Goal: Transaction & Acquisition: Book appointment/travel/reservation

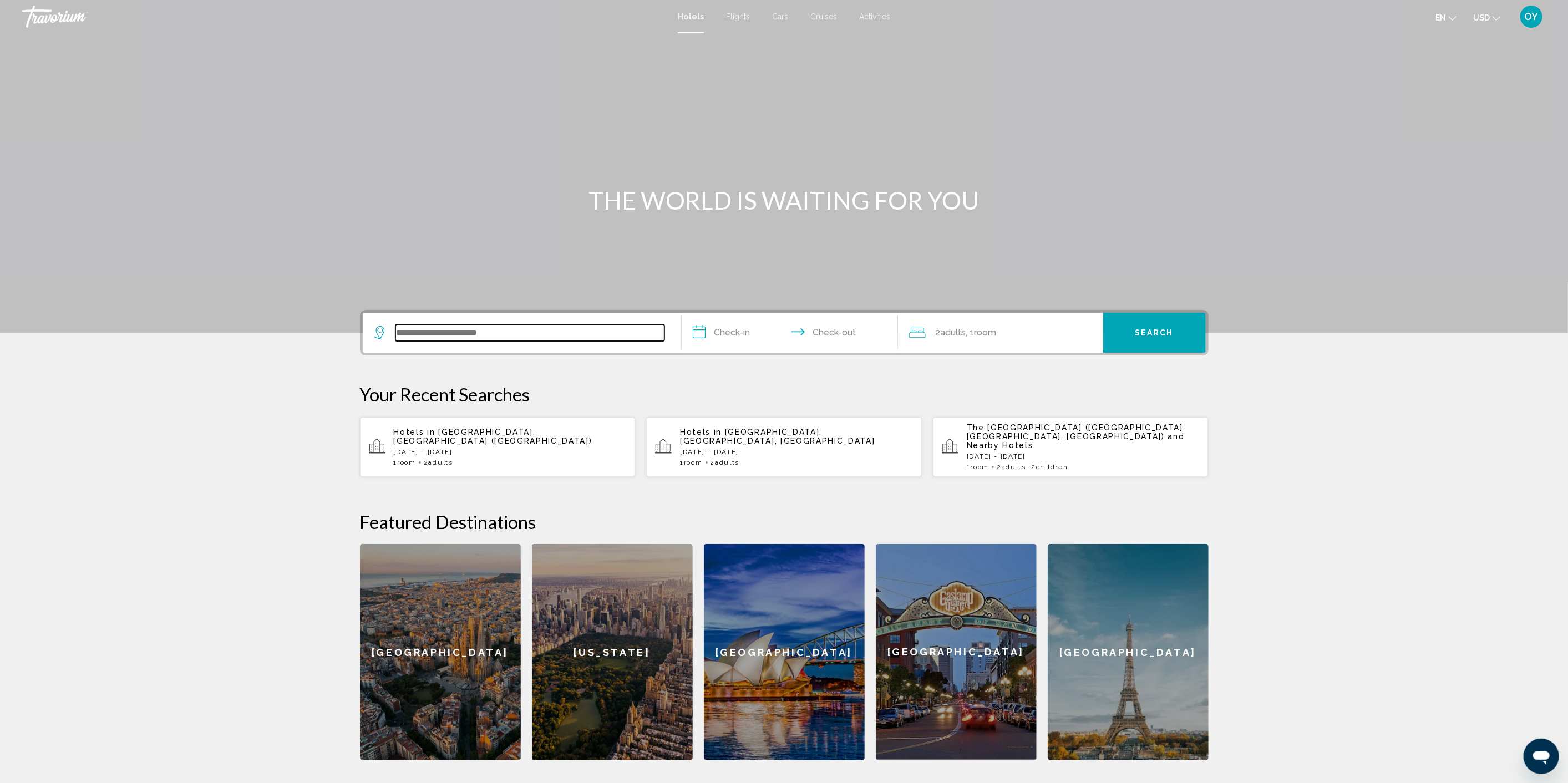
click at [479, 326] on input "Search widget" at bounding box center [530, 332] width 269 height 17
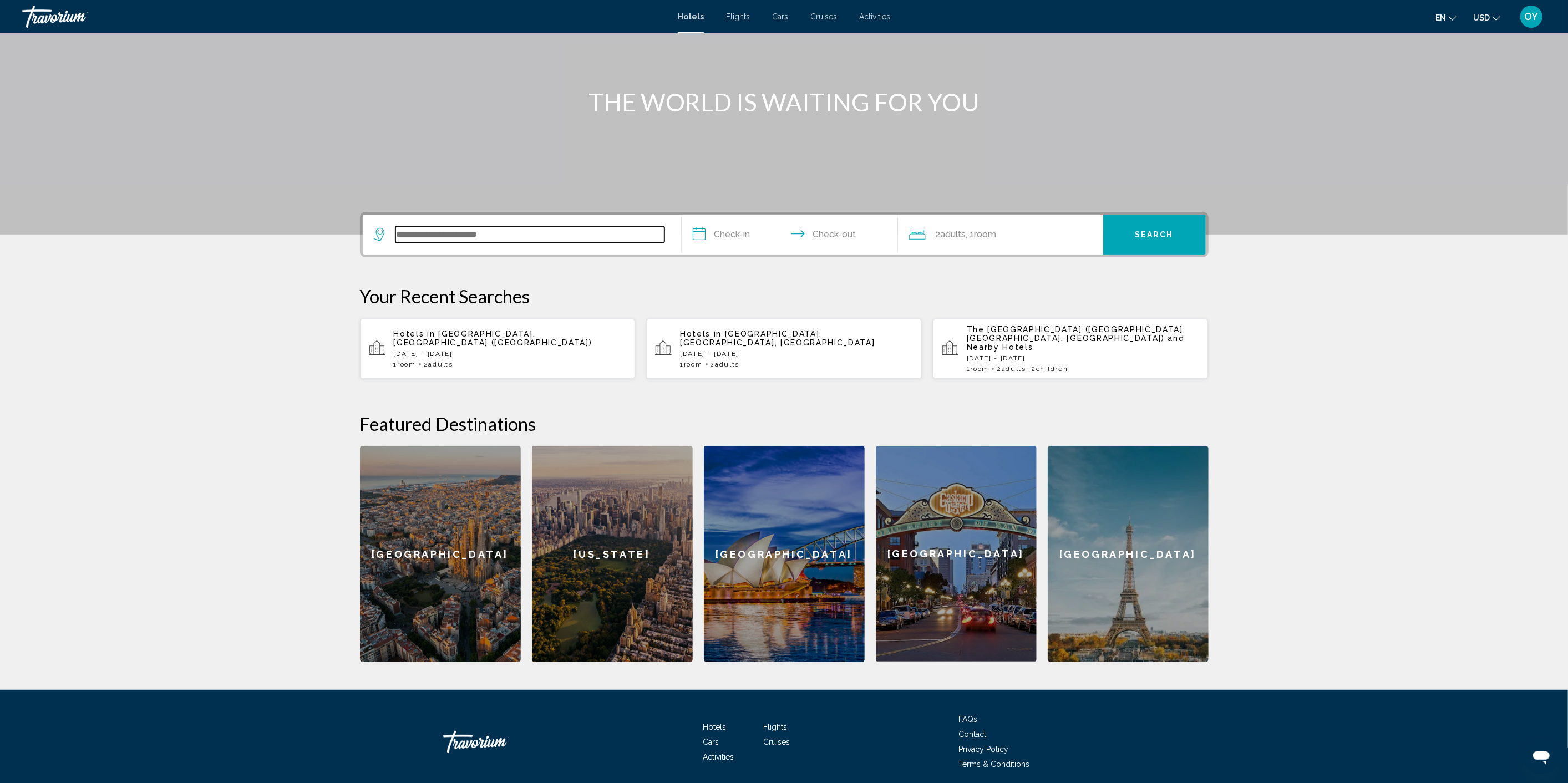
scroll to position [130, 0]
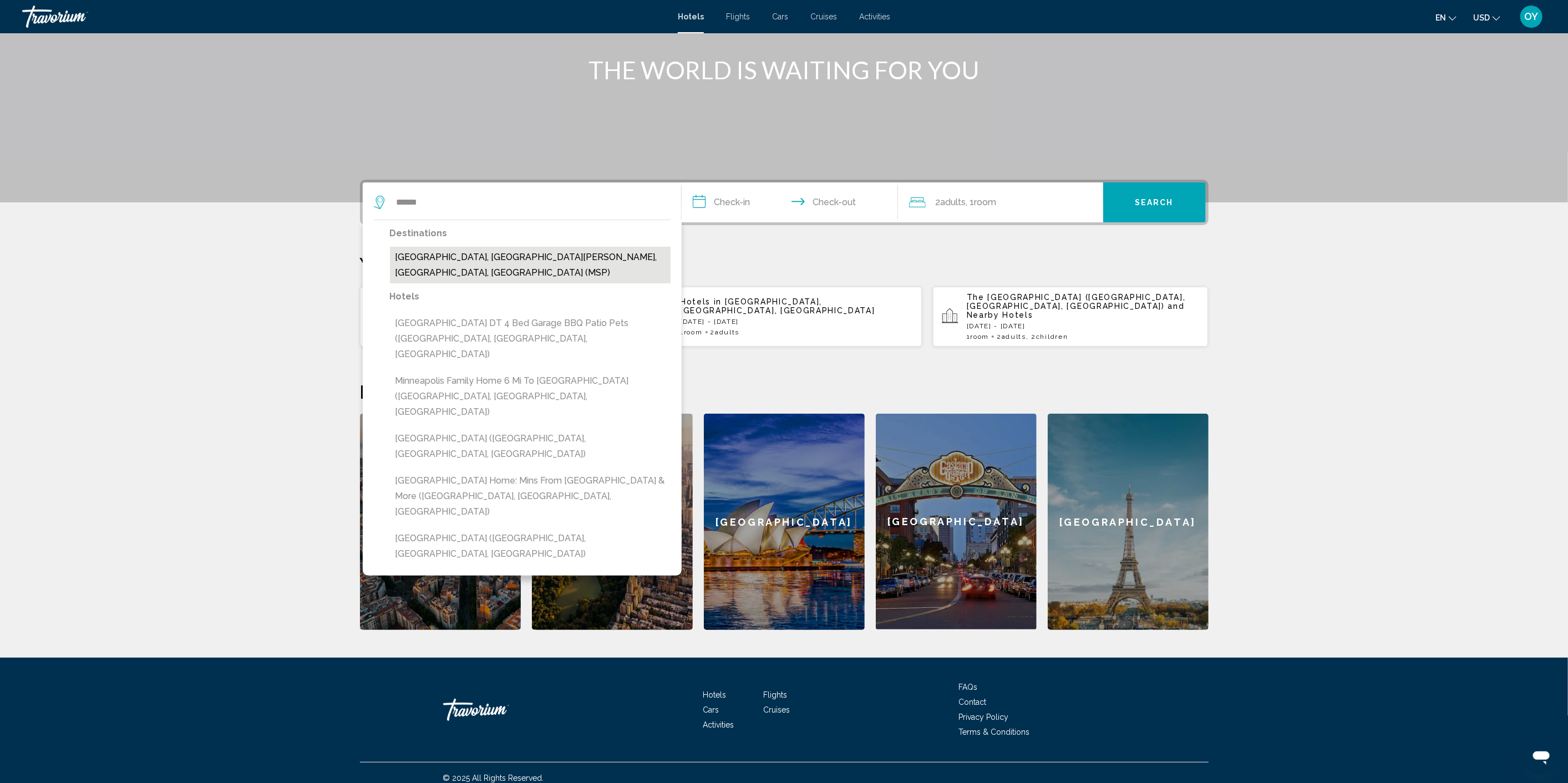
click at [455, 256] on button "[GEOGRAPHIC_DATA], [GEOGRAPHIC_DATA][PERSON_NAME], [GEOGRAPHIC_DATA], [GEOGRAPH…" at bounding box center [530, 265] width 281 height 37
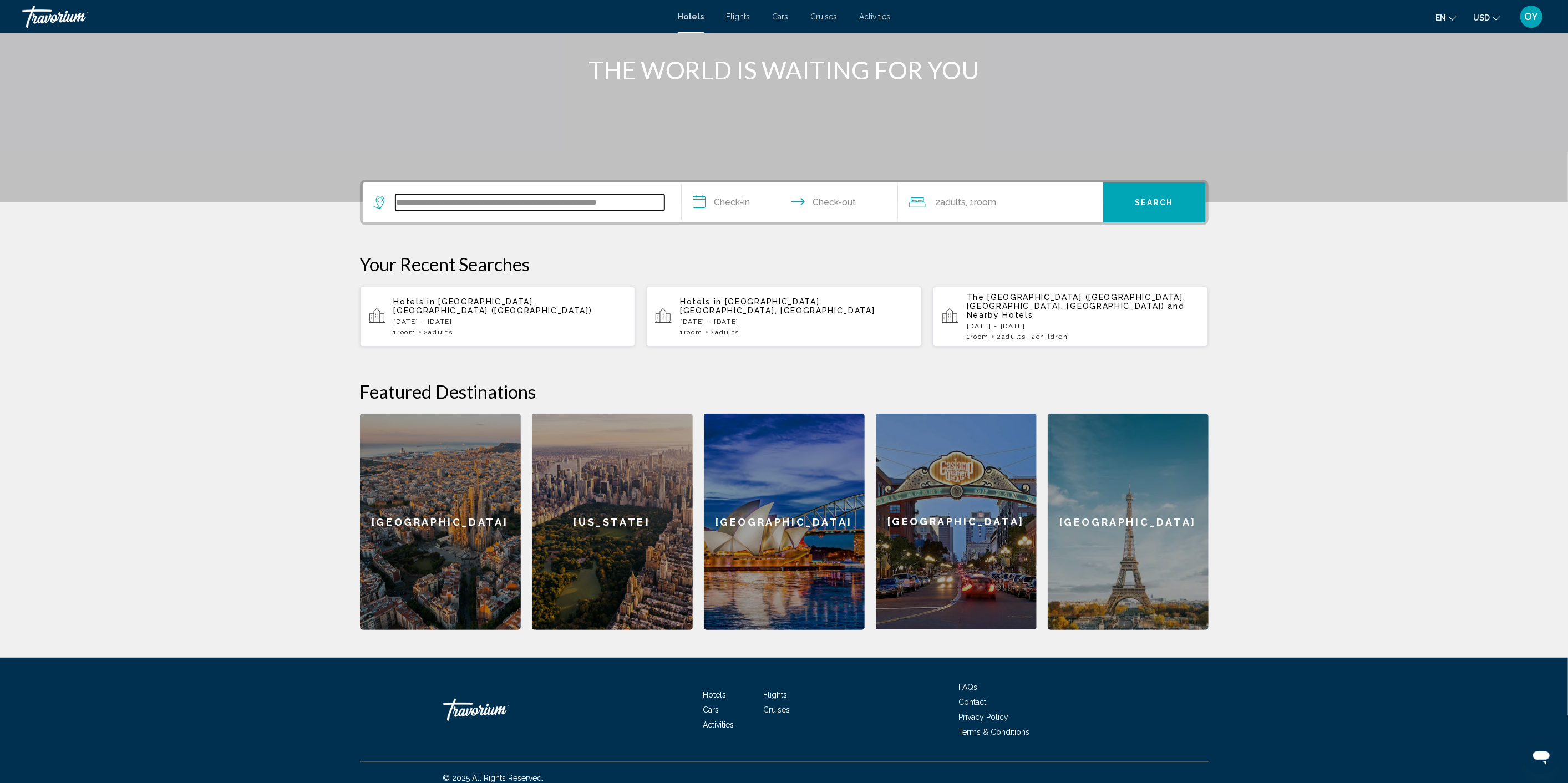
click at [589, 203] on input "**********" at bounding box center [530, 202] width 269 height 17
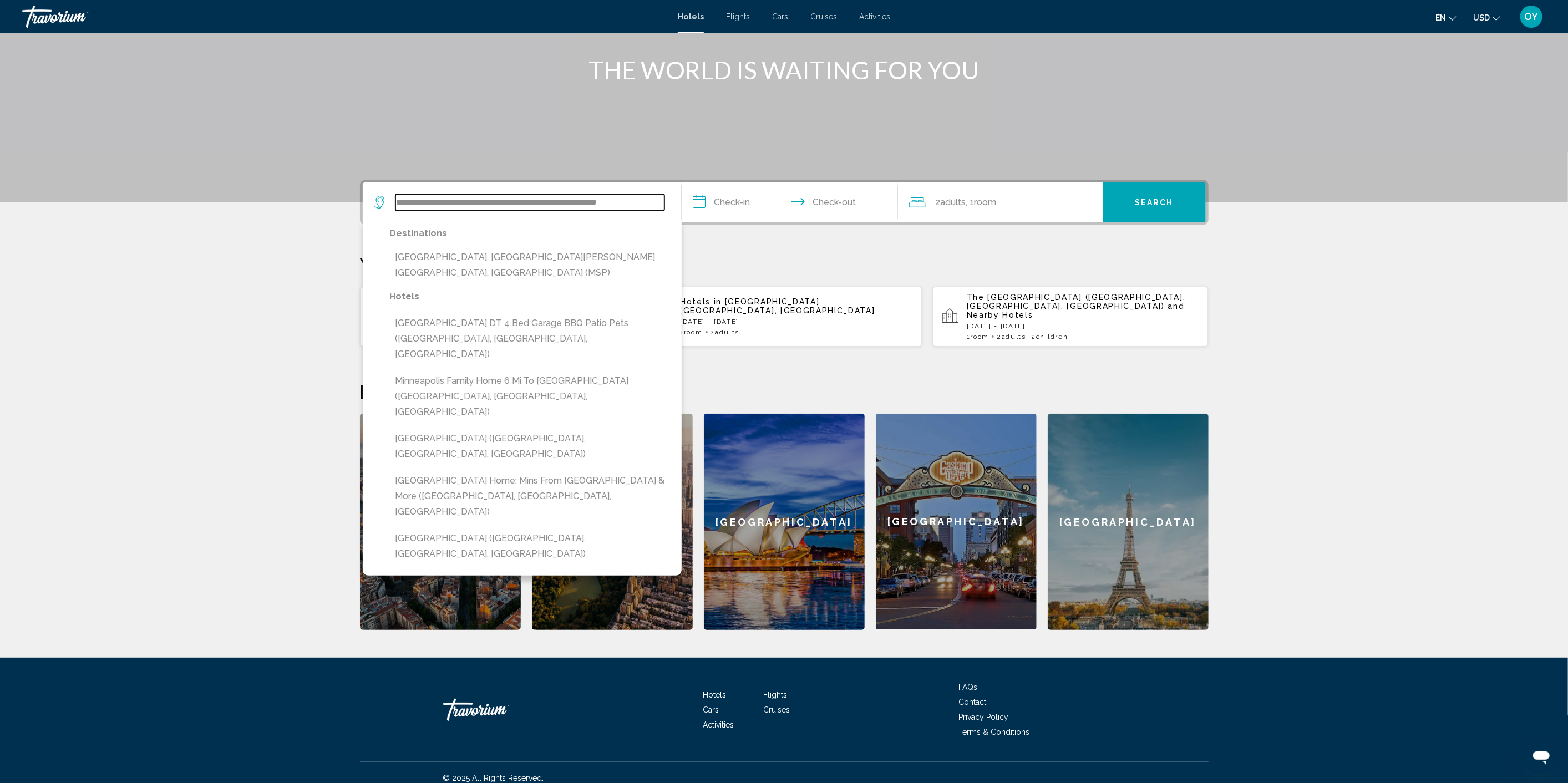
drag, startPoint x: 654, startPoint y: 206, endPoint x: 316, endPoint y: 202, distance: 338.0
click at [316, 202] on section "**********" at bounding box center [784, 250] width 1568 height 760
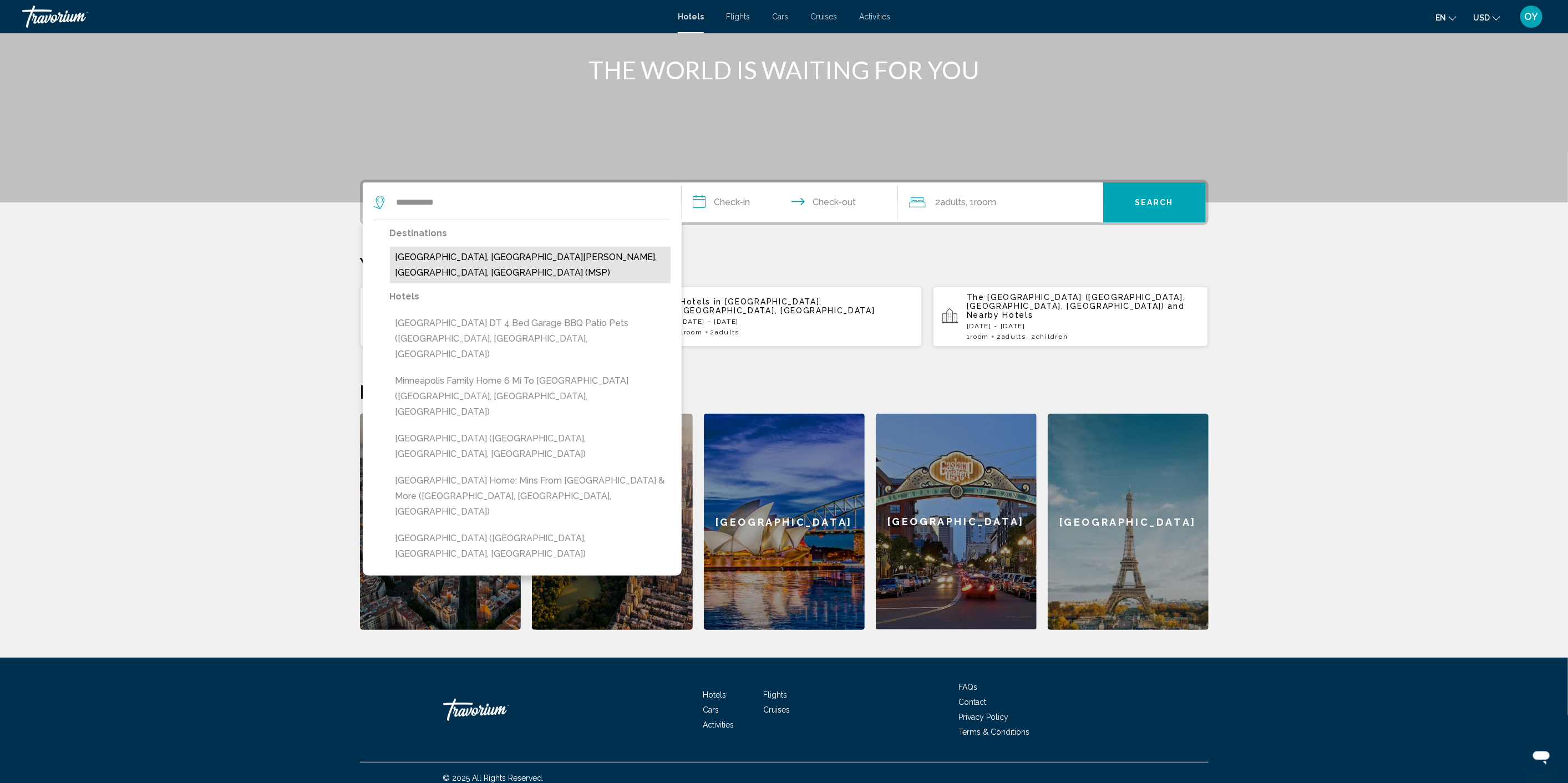
click at [607, 262] on button "[GEOGRAPHIC_DATA], [GEOGRAPHIC_DATA][PERSON_NAME], [GEOGRAPHIC_DATA], [GEOGRAPH…" at bounding box center [530, 265] width 281 height 37
type input "**********"
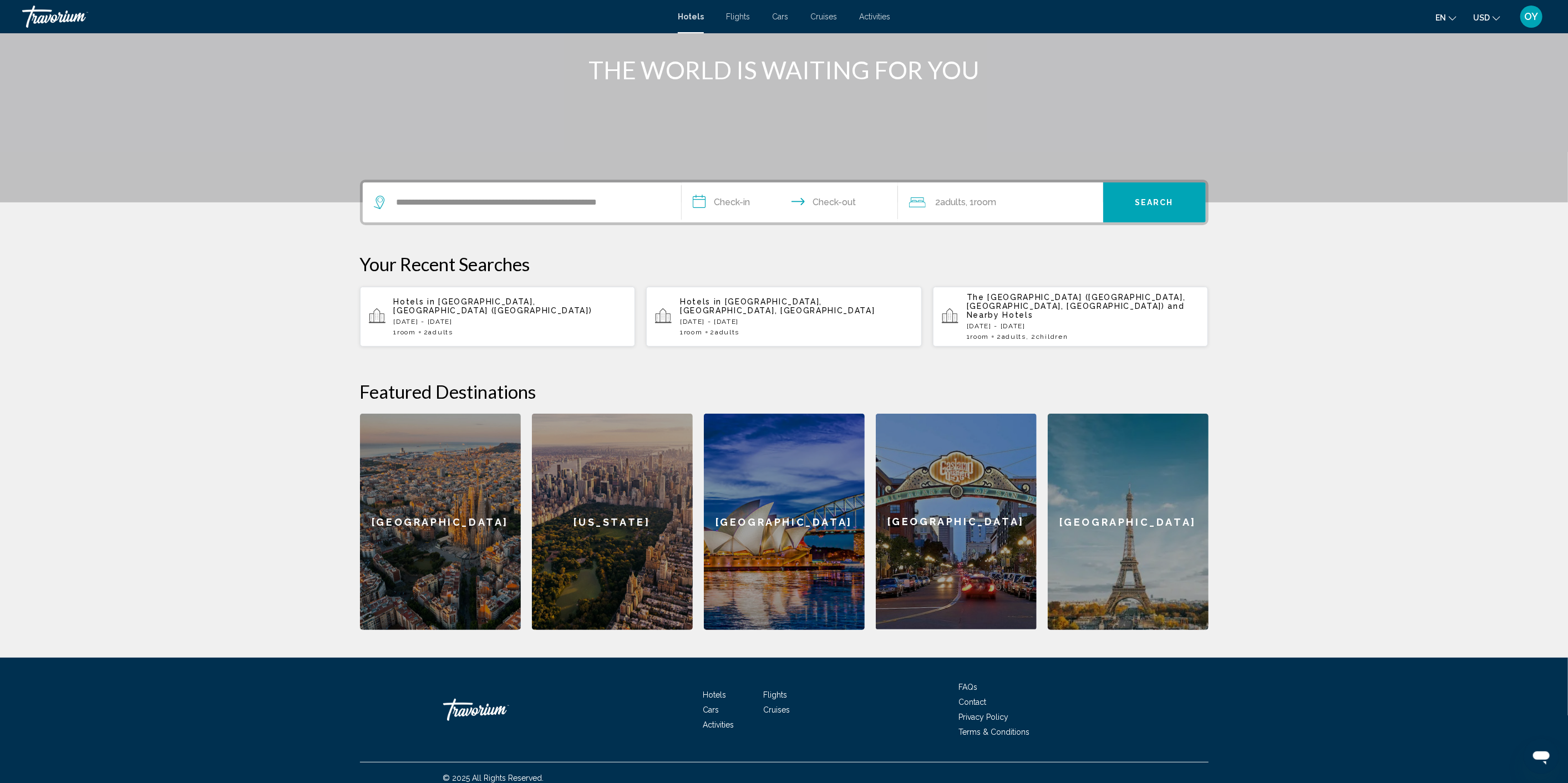
click at [749, 198] on input "**********" at bounding box center [792, 204] width 221 height 43
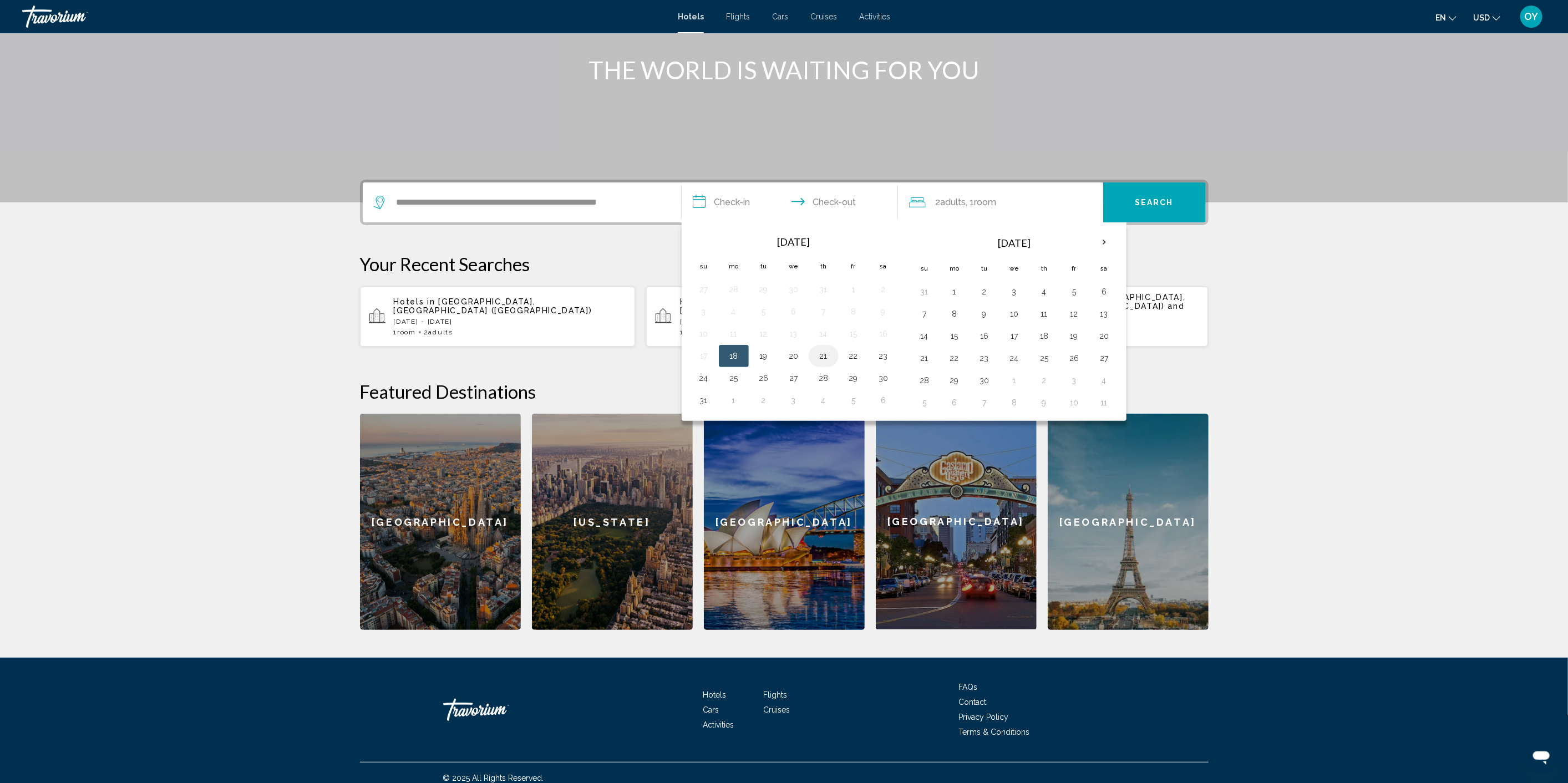
click at [825, 356] on button "21" at bounding box center [824, 356] width 17 height 16
click at [882, 353] on button "23" at bounding box center [883, 356] width 17 height 16
type input "**********"
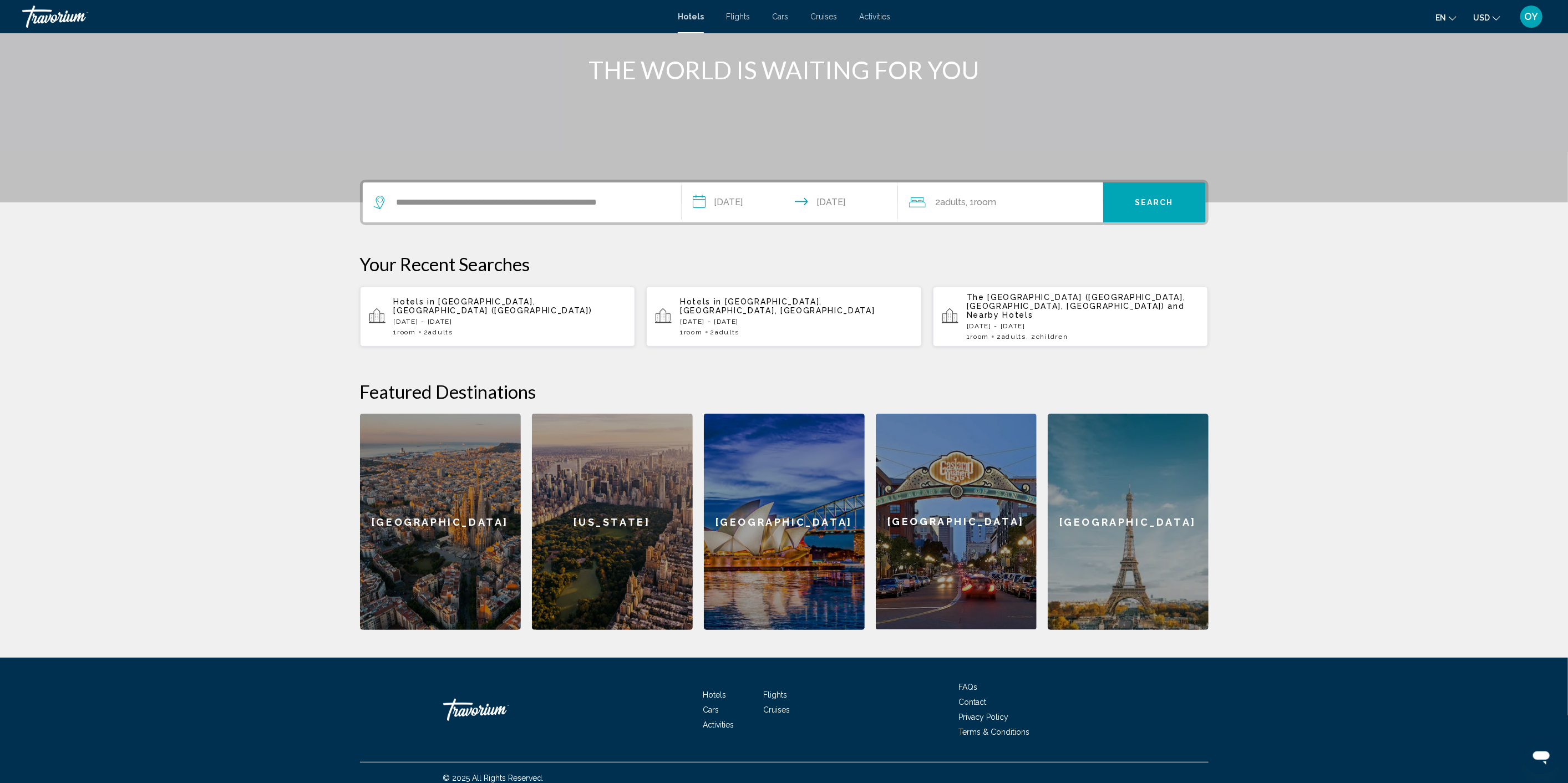
click at [991, 206] on span "Room" at bounding box center [985, 202] width 22 height 10
click at [1086, 276] on icon "Increment children" at bounding box center [1087, 275] width 10 height 14
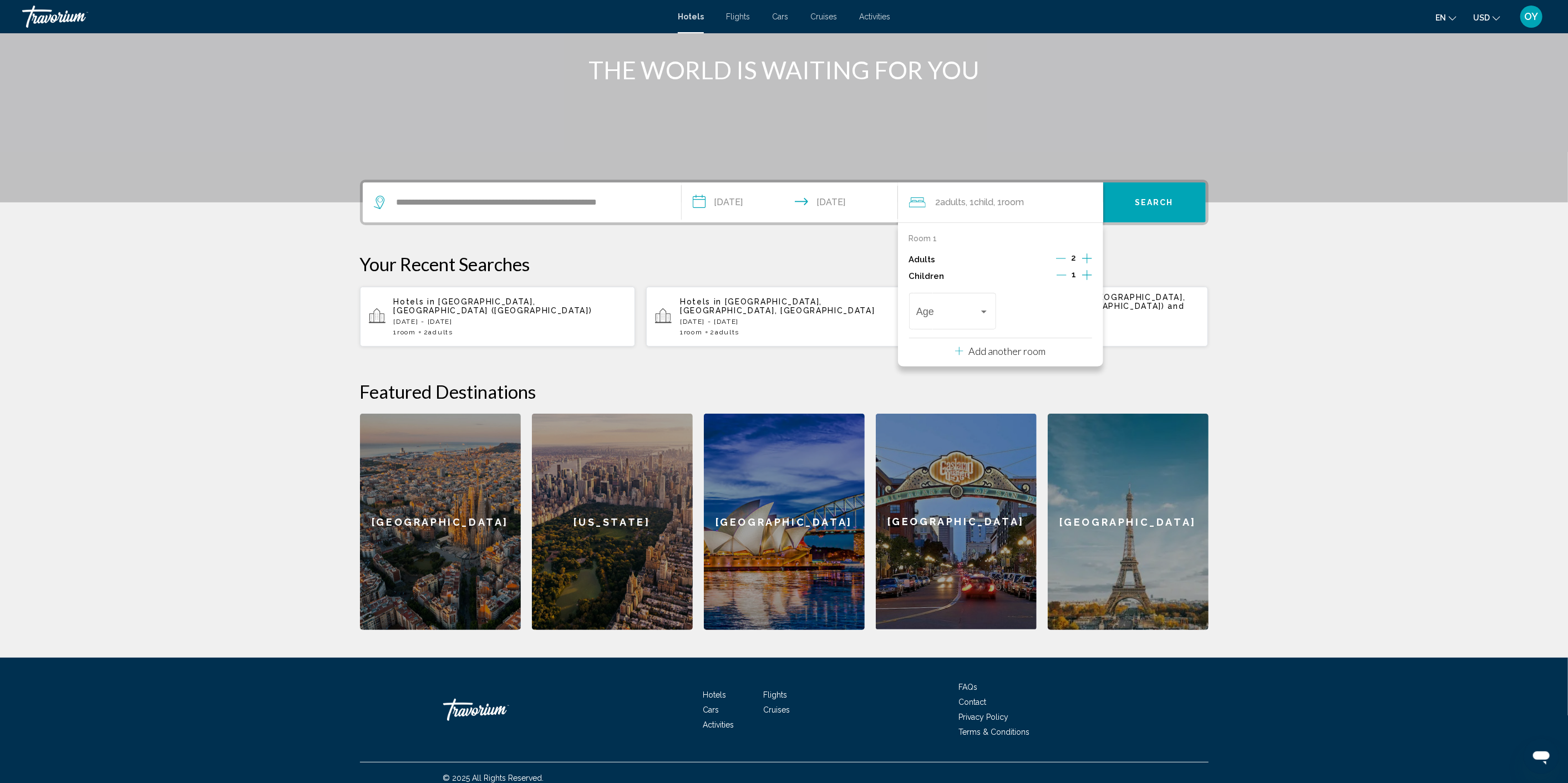
click at [1086, 276] on icon "Increment children" at bounding box center [1087, 275] width 10 height 14
click at [977, 311] on span "Travelers: 2 adults, 2 children" at bounding box center [947, 314] width 63 height 11
click at [930, 397] on span "7" at bounding box center [952, 400] width 72 height 30
click at [1030, 312] on div "7" at bounding box center [1043, 314] width 63 height 11
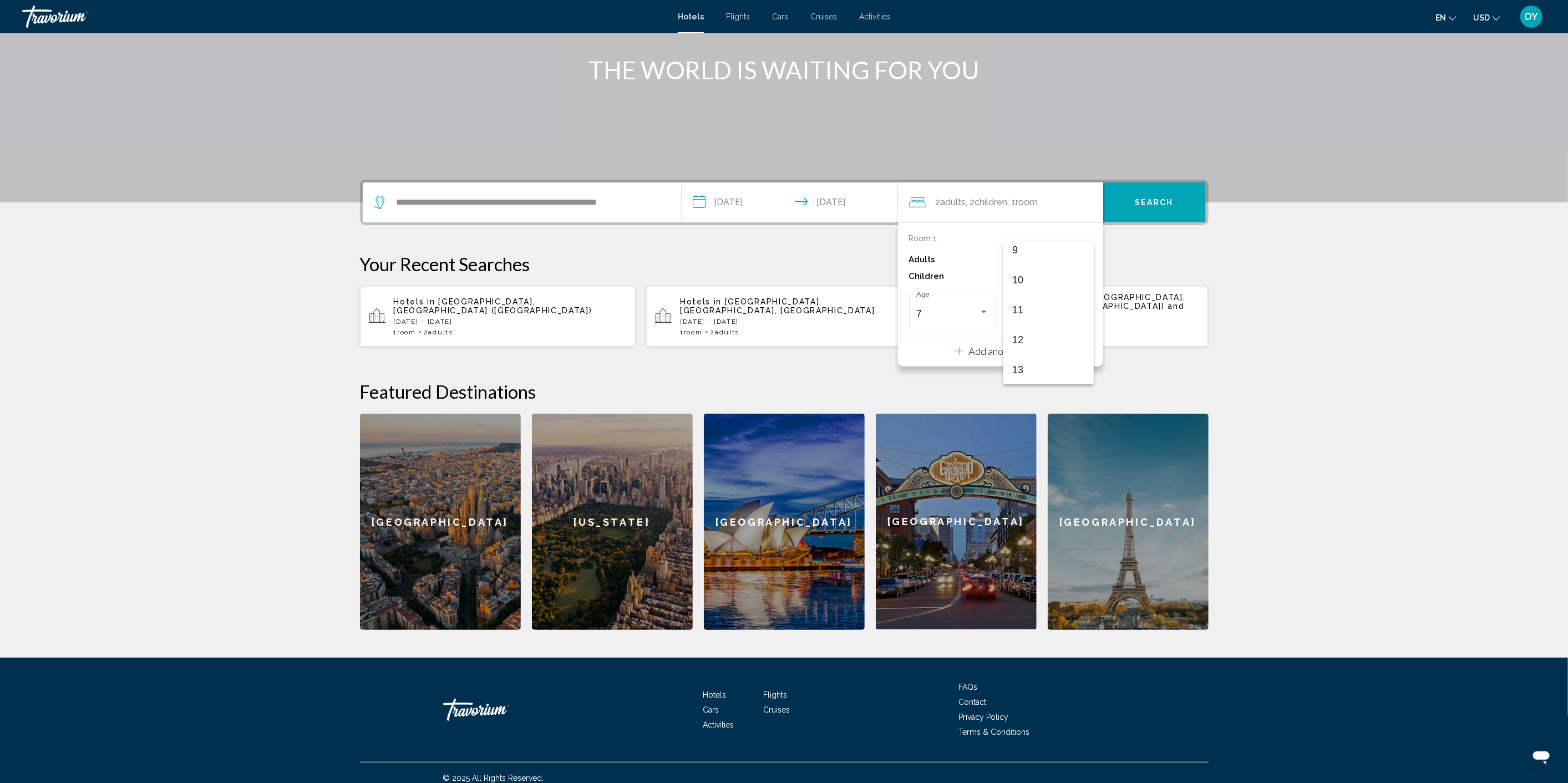
scroll to position [338, 0]
click at [1023, 338] on span "14" at bounding box center [1048, 339] width 72 height 30
click at [1139, 204] on span "Search" at bounding box center [1154, 203] width 39 height 9
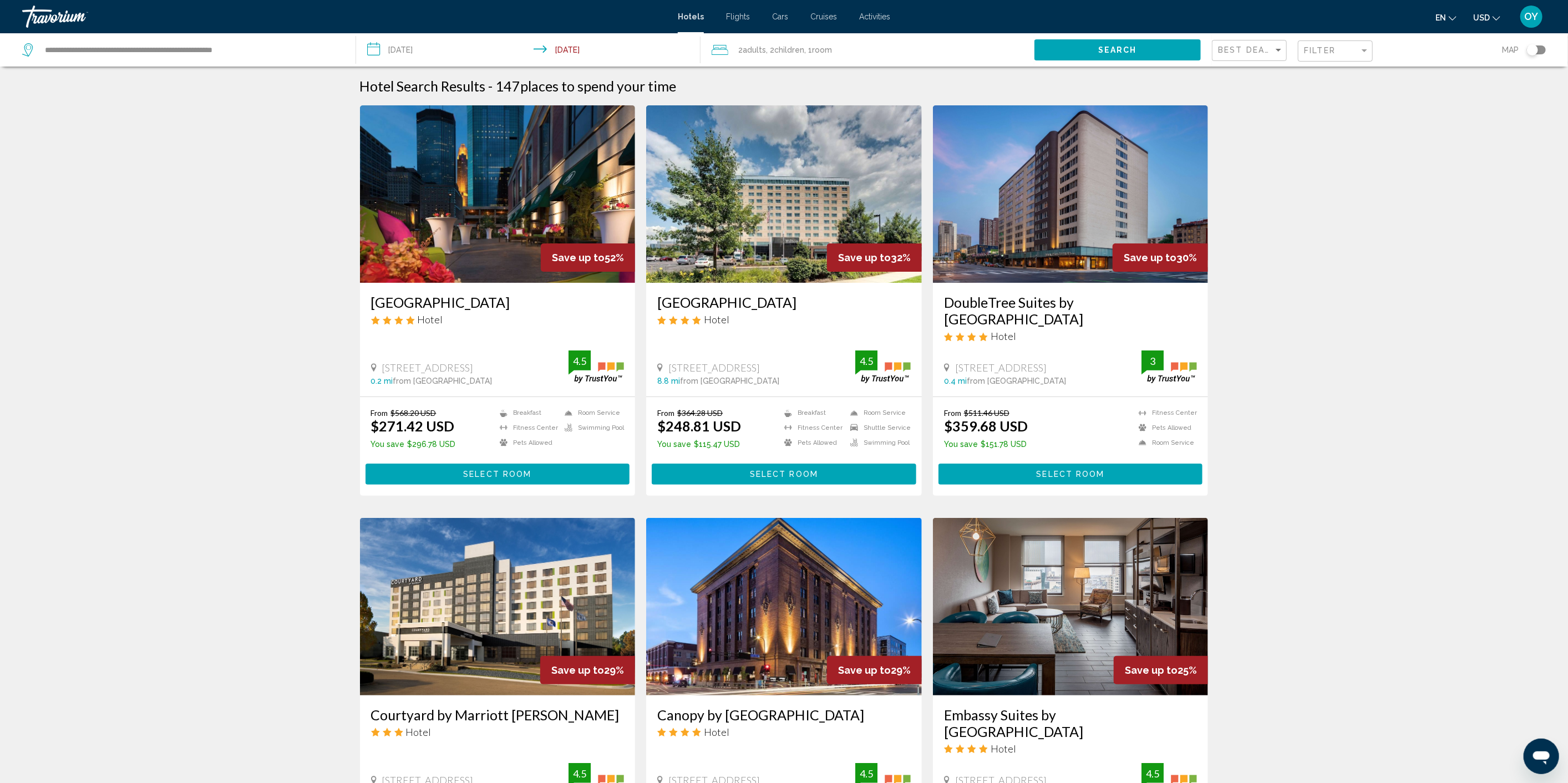
click at [1539, 49] on div "Toggle map" at bounding box center [1536, 49] width 19 height 9
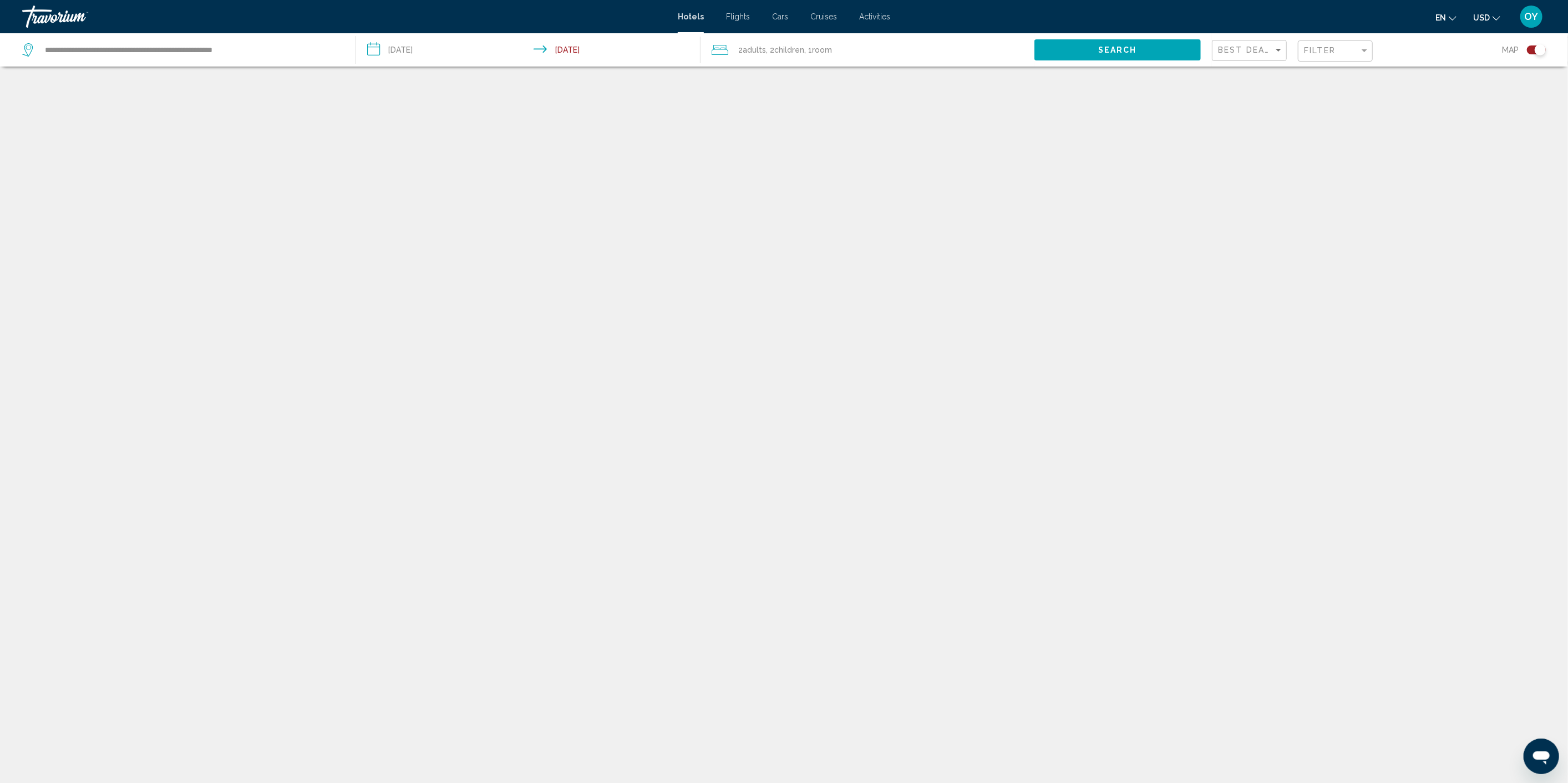
scroll to position [67, 0]
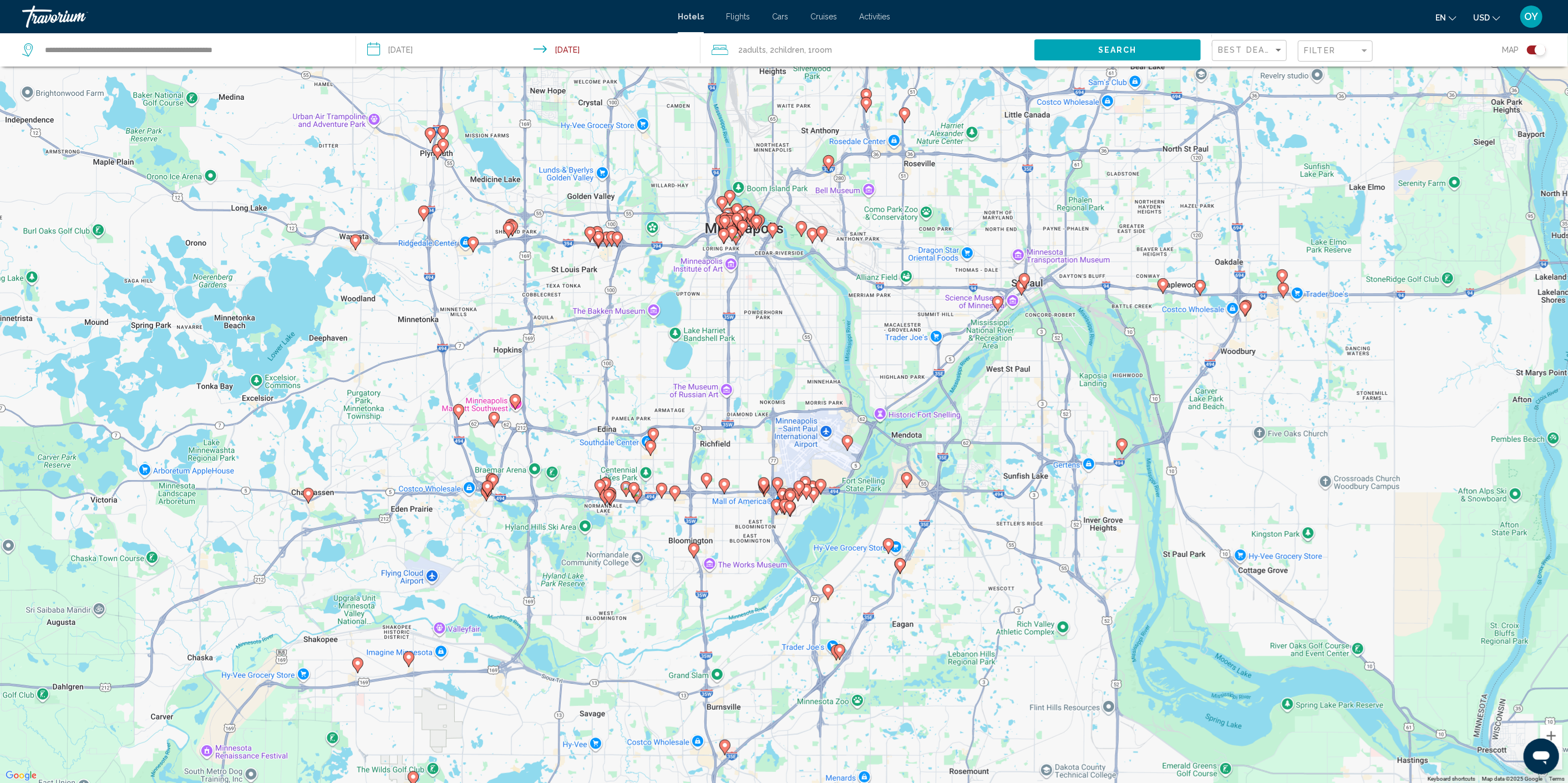
drag, startPoint x: 799, startPoint y: 506, endPoint x: 794, endPoint y: 414, distance: 92.1
click at [794, 414] on div "To activate drag with keyboard, press Alt + Enter. Once in keyboard drag state,…" at bounding box center [784, 391] width 1568 height 783
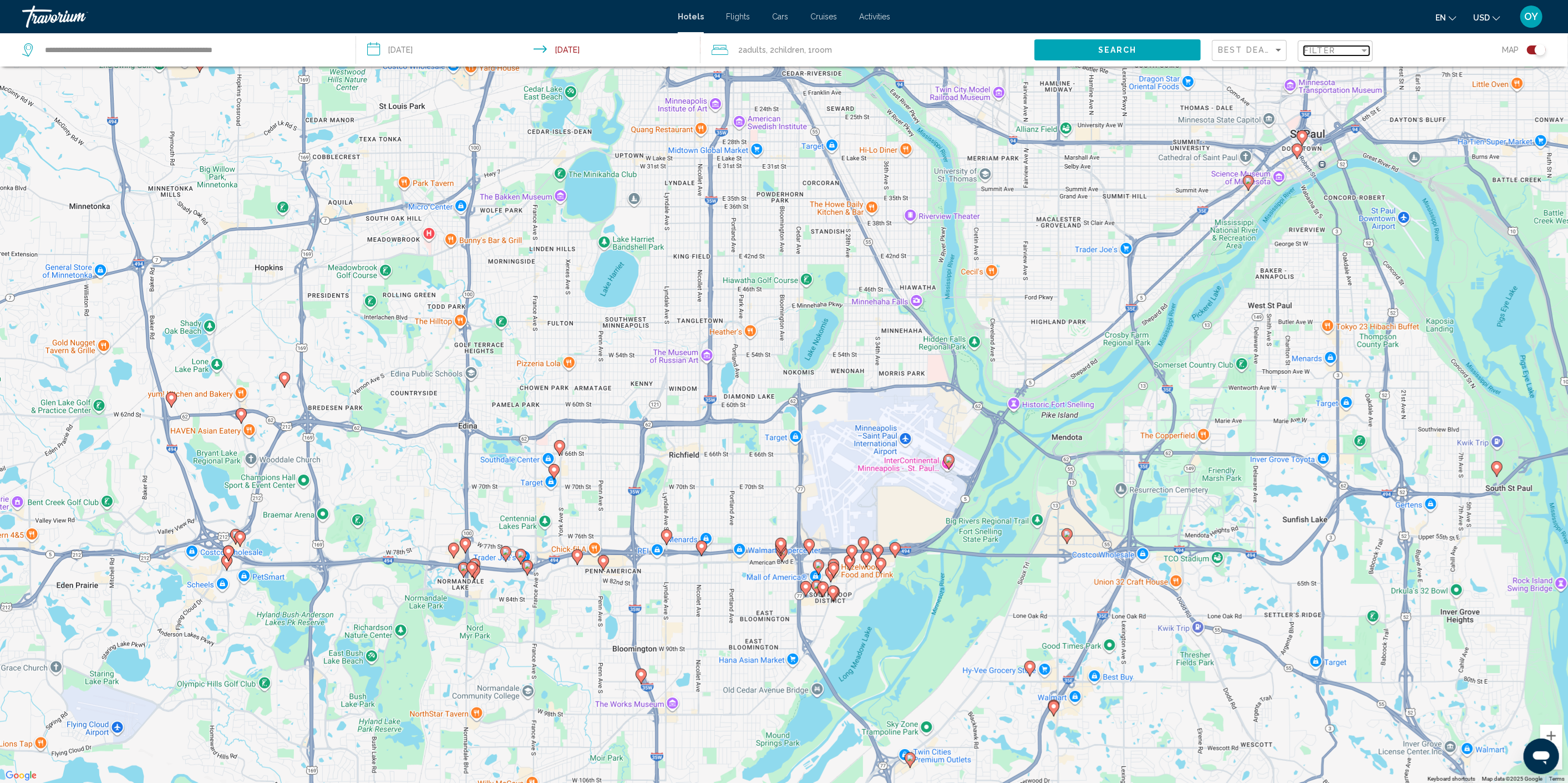
click at [1364, 49] on div "Filter" at bounding box center [1364, 50] width 6 height 2
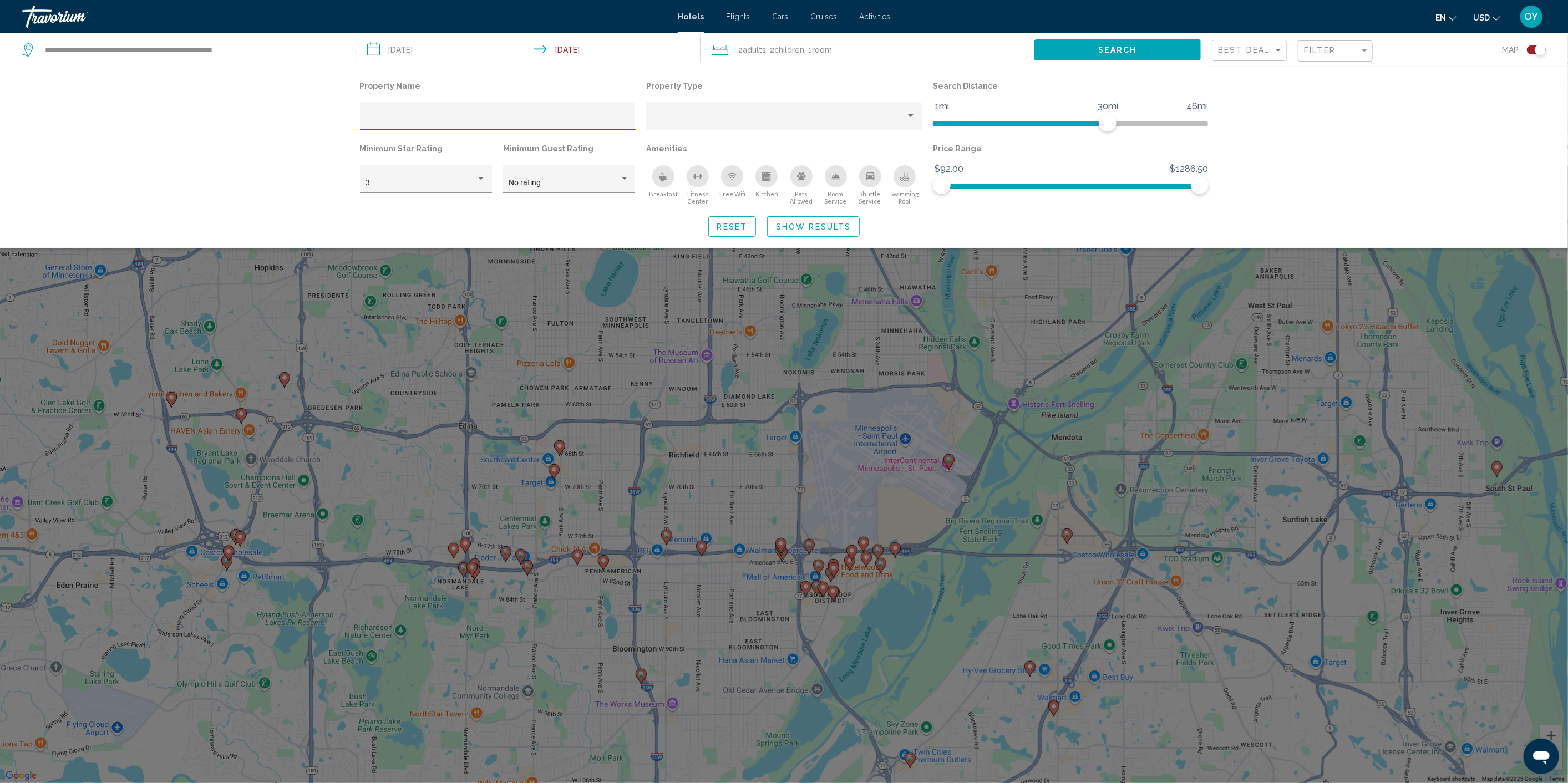
click at [1190, 306] on div "Search widget" at bounding box center [784, 475] width 1568 height 617
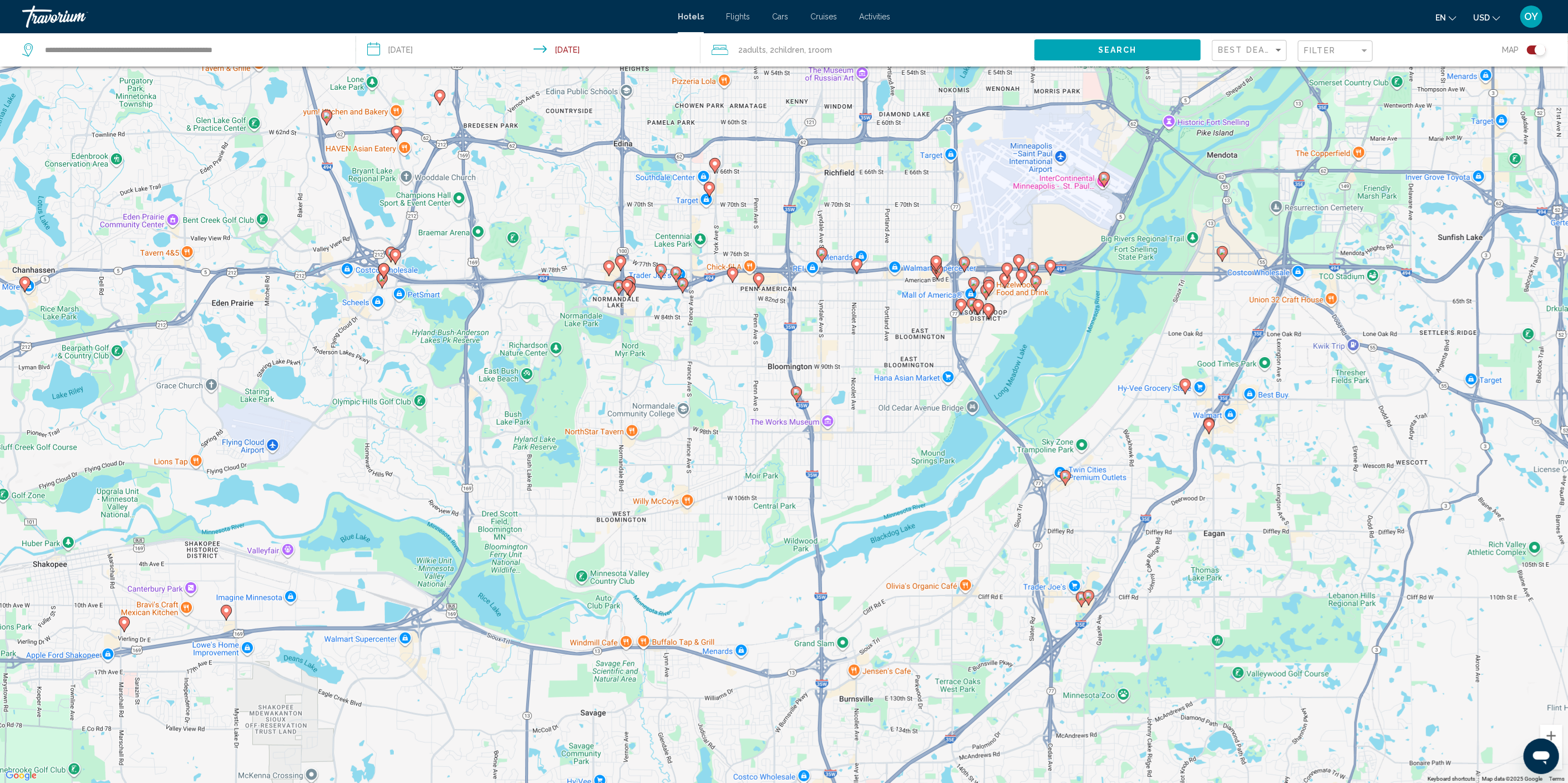
drag, startPoint x: 1122, startPoint y: 529, endPoint x: 1276, endPoint y: 246, distance: 322.2
click at [1276, 246] on div "To activate drag with keyboard, press Alt + Enter. Once in keyboard drag state,…" at bounding box center [784, 391] width 1568 height 783
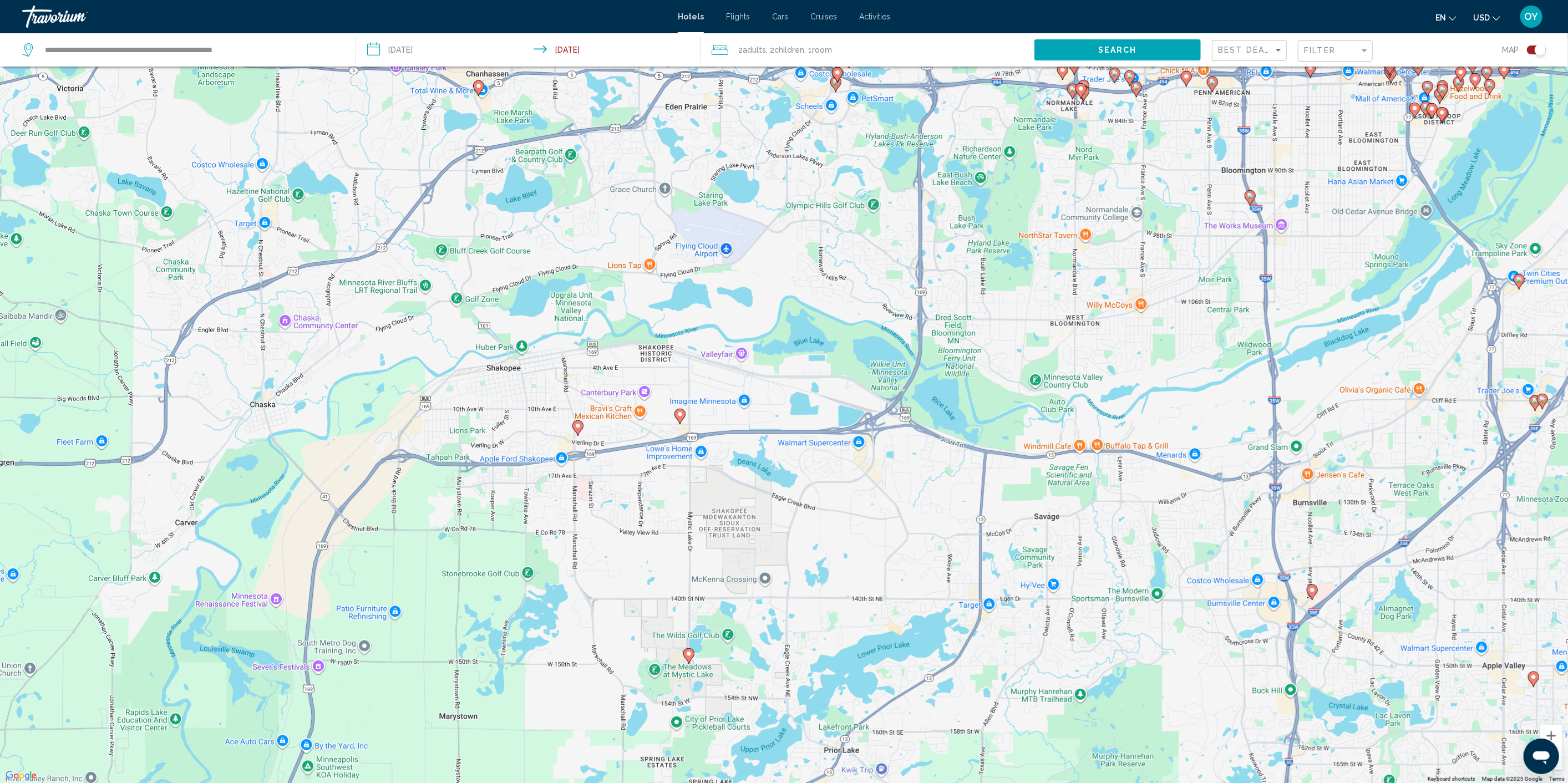
click at [677, 415] on image "Main content" at bounding box center [680, 414] width 6 height 6
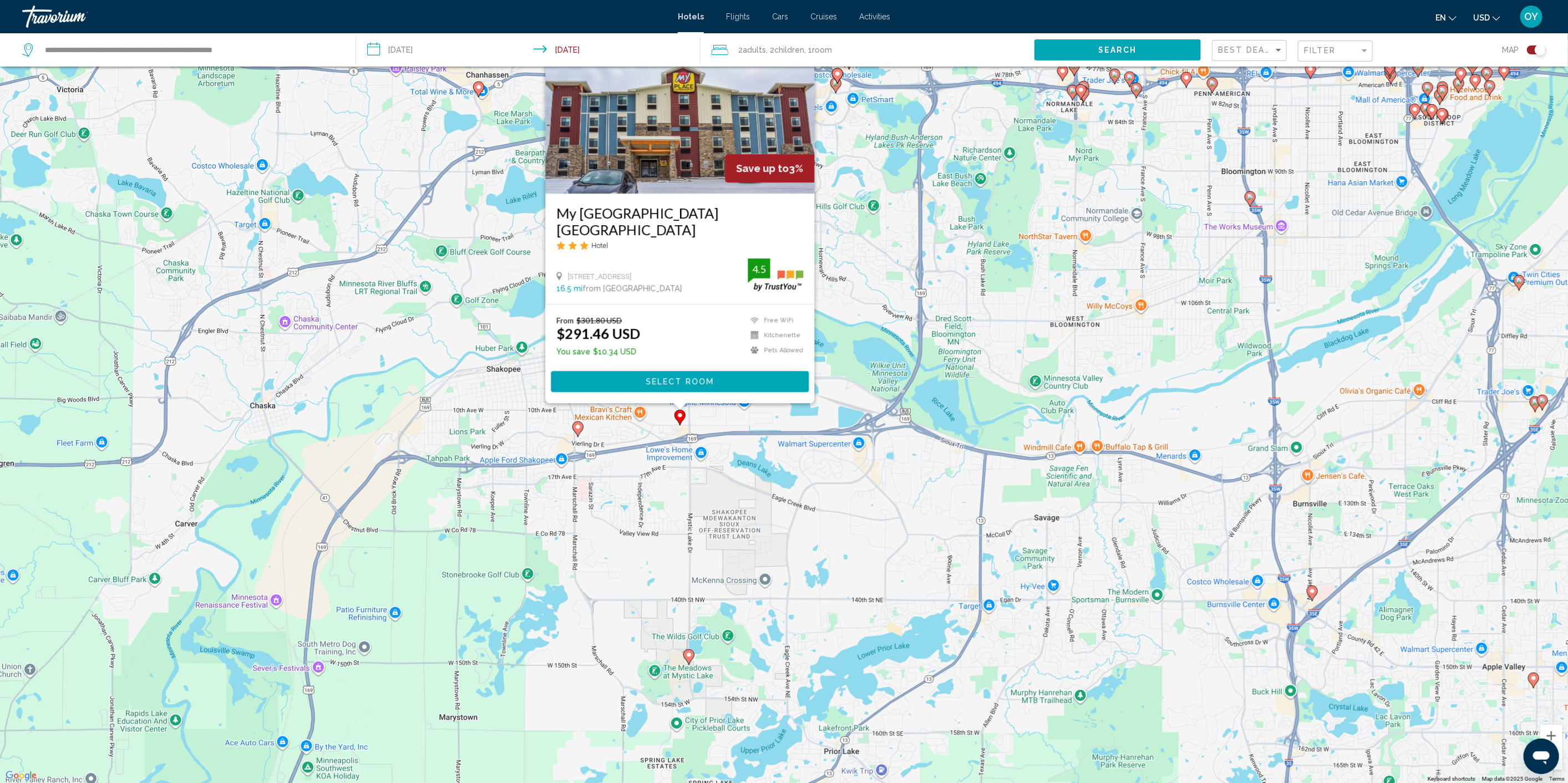
click at [575, 427] on icon "Main content" at bounding box center [577, 429] width 10 height 14
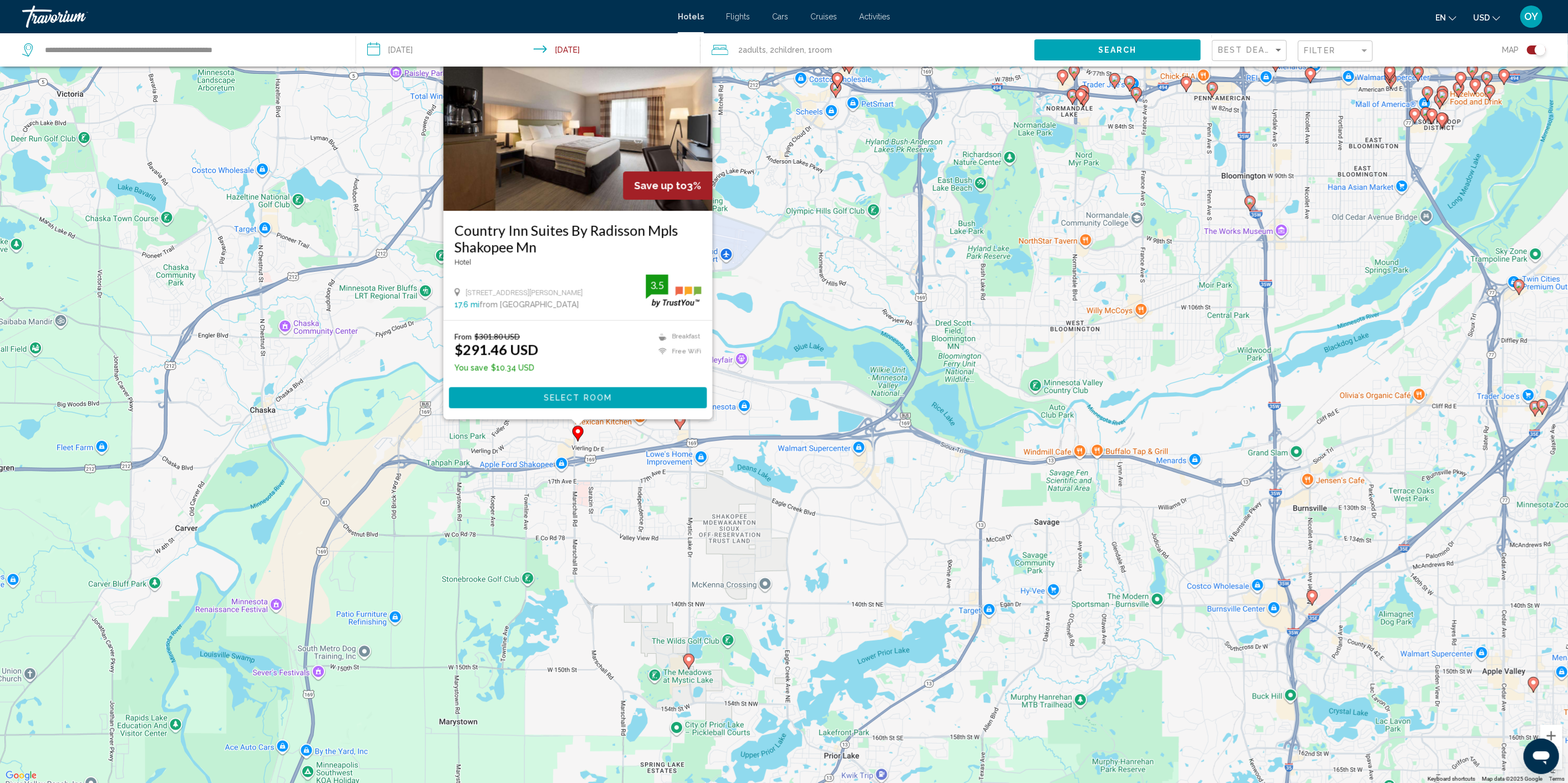
click at [735, 320] on div "To activate drag with keyboard, press Alt + Enter. Once in keyboard drag state,…" at bounding box center [784, 391] width 1568 height 783
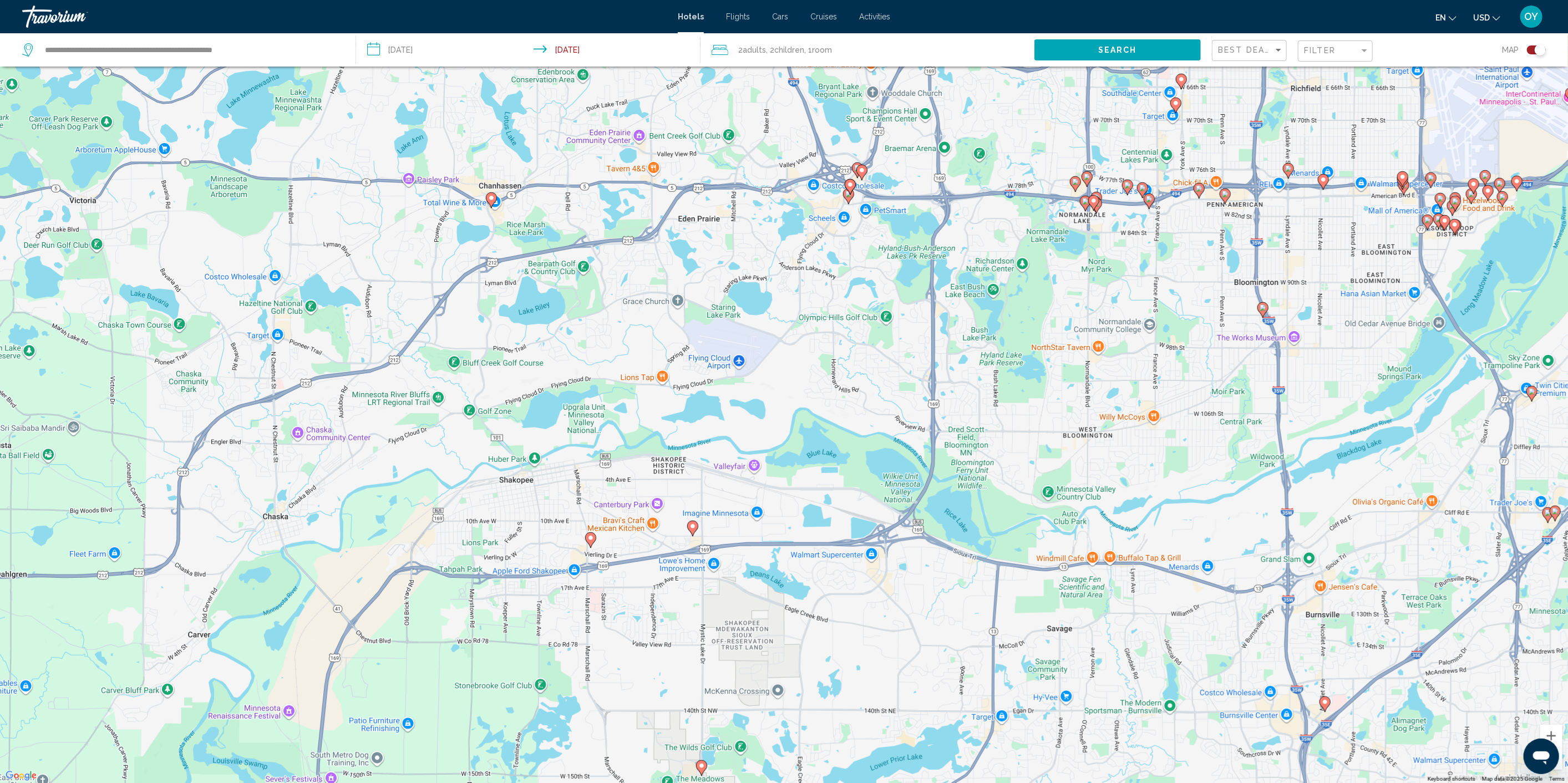
drag, startPoint x: 895, startPoint y: 376, endPoint x: 908, endPoint y: 484, distance: 108.8
click at [908, 484] on div "To activate drag with keyboard, press Alt + Enter. Once in keyboard drag state,…" at bounding box center [784, 391] width 1568 height 783
click at [848, 198] on icon "Main content" at bounding box center [848, 196] width 10 height 14
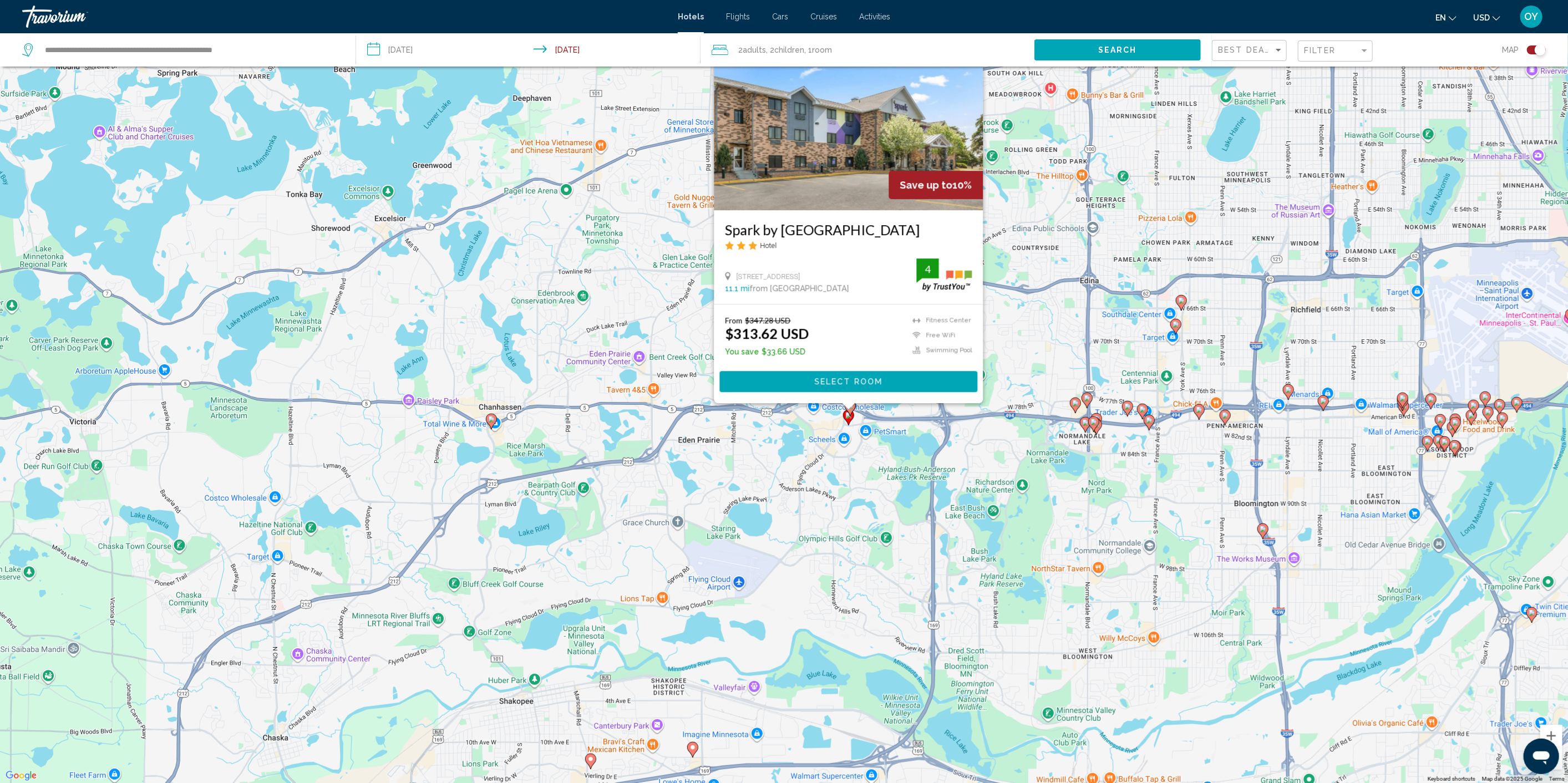
click at [829, 419] on div "To activate drag with keyboard, press Alt + Enter. Once in keyboard drag state,…" at bounding box center [784, 391] width 1568 height 783
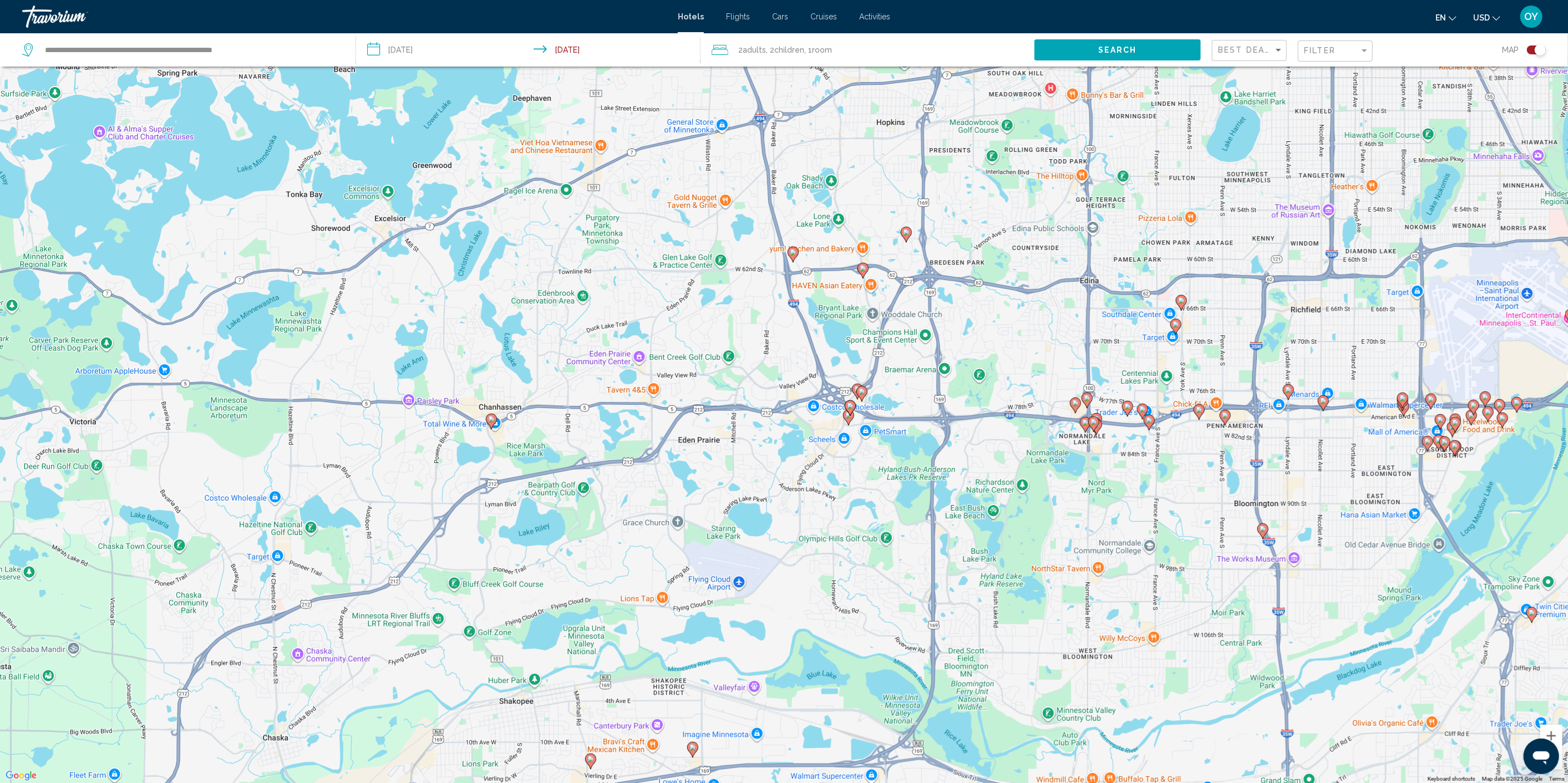
click at [848, 408] on image "Main content" at bounding box center [850, 405] width 6 height 6
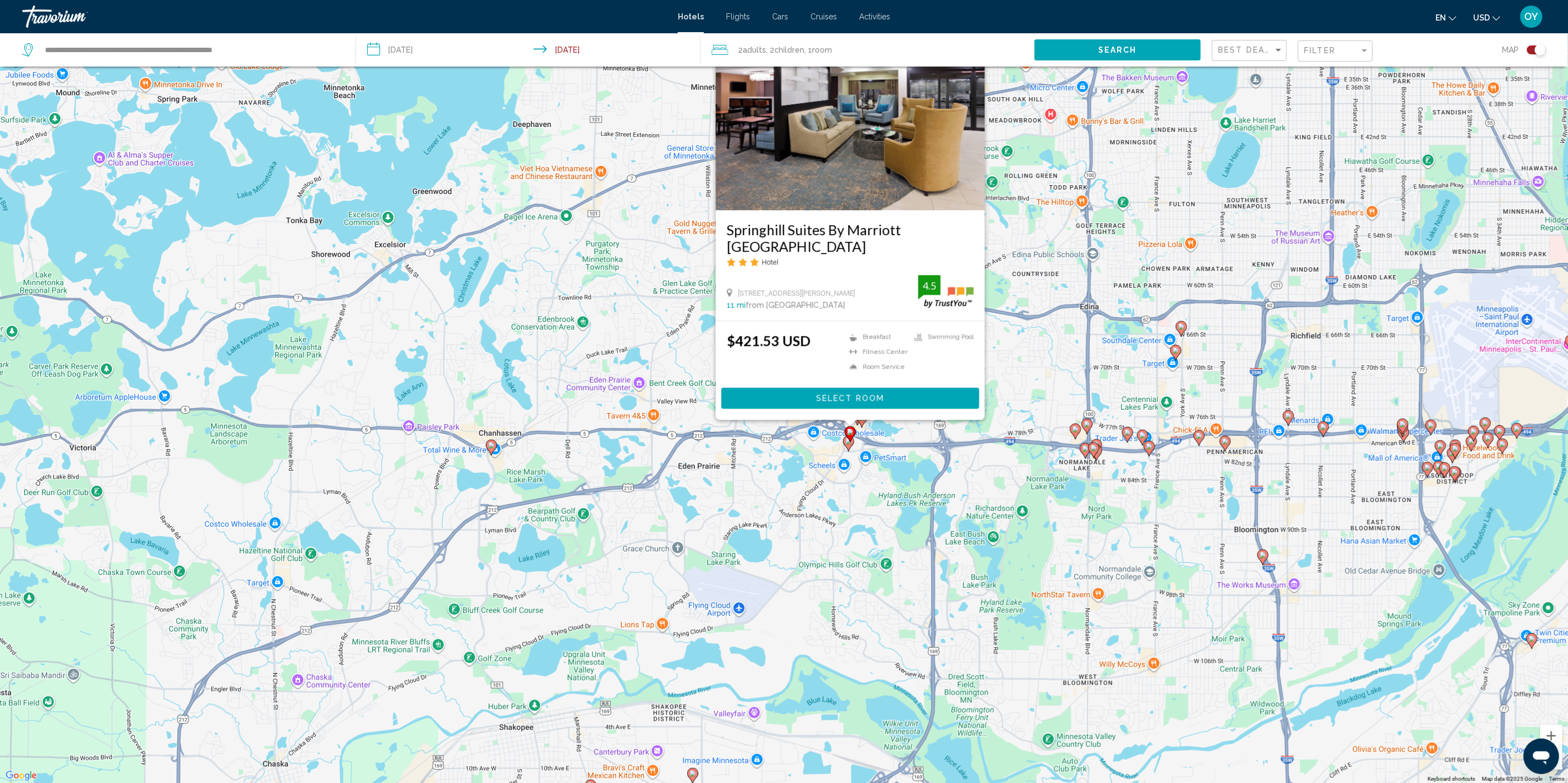
click at [831, 409] on div "$421.53 USD Breakfast [GEOGRAPHIC_DATA] Room Service Swimming Pool 4.5 Select R…" at bounding box center [850, 370] width 269 height 98
click at [831, 419] on div "$421.53 USD Breakfast [GEOGRAPHIC_DATA] Room Service Swimming Pool 4.5 Select R…" at bounding box center [850, 370] width 269 height 98
click at [864, 428] on div "To activate drag with keyboard, press Alt + Enter. Once in keyboard drag state,…" at bounding box center [784, 391] width 1568 height 783
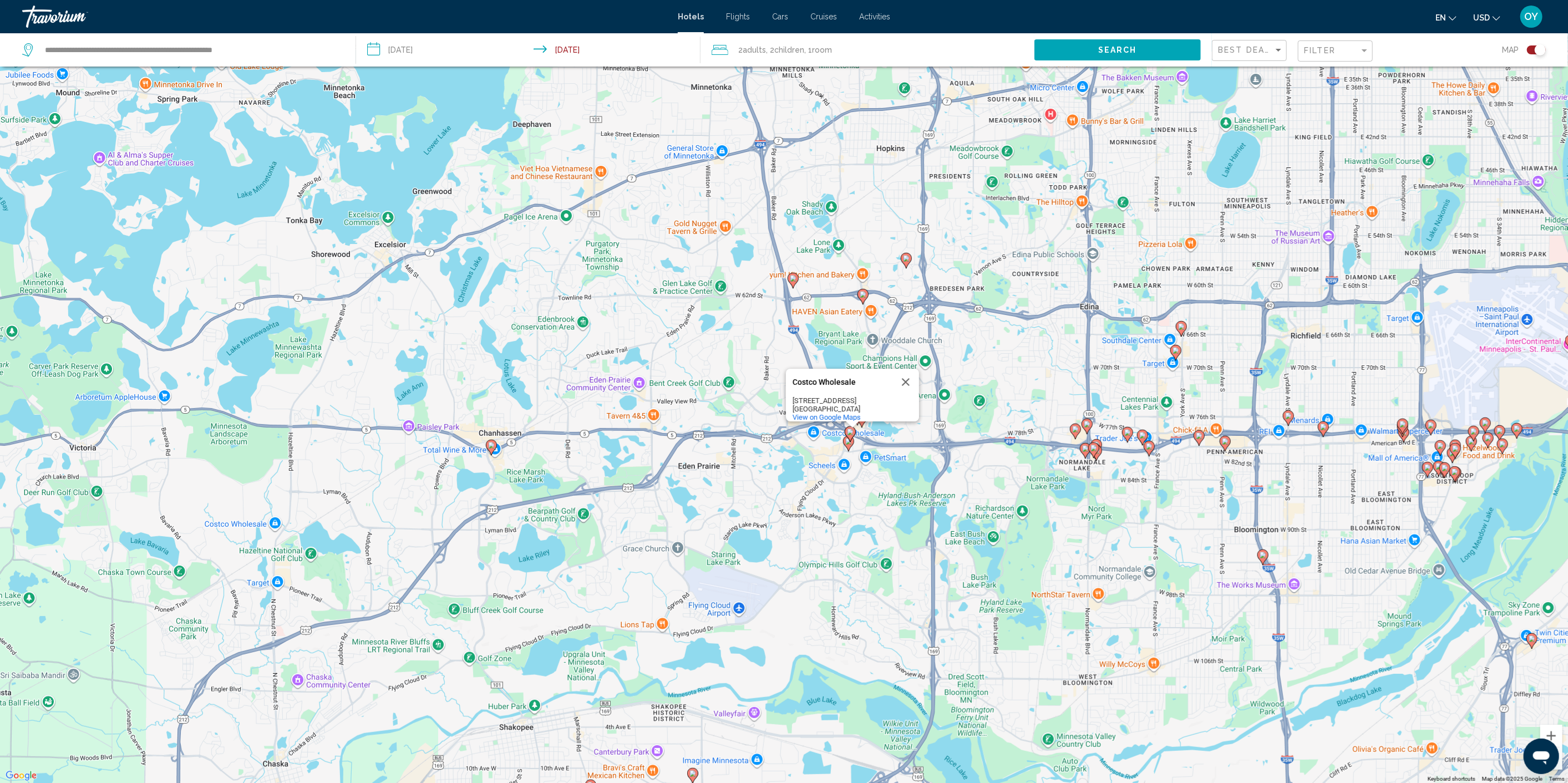
click at [897, 425] on div "To activate drag with keyboard, press Alt + Enter. Once in keyboard drag state,…" at bounding box center [784, 391] width 1568 height 783
click at [863, 424] on icon "Main content" at bounding box center [861, 420] width 10 height 14
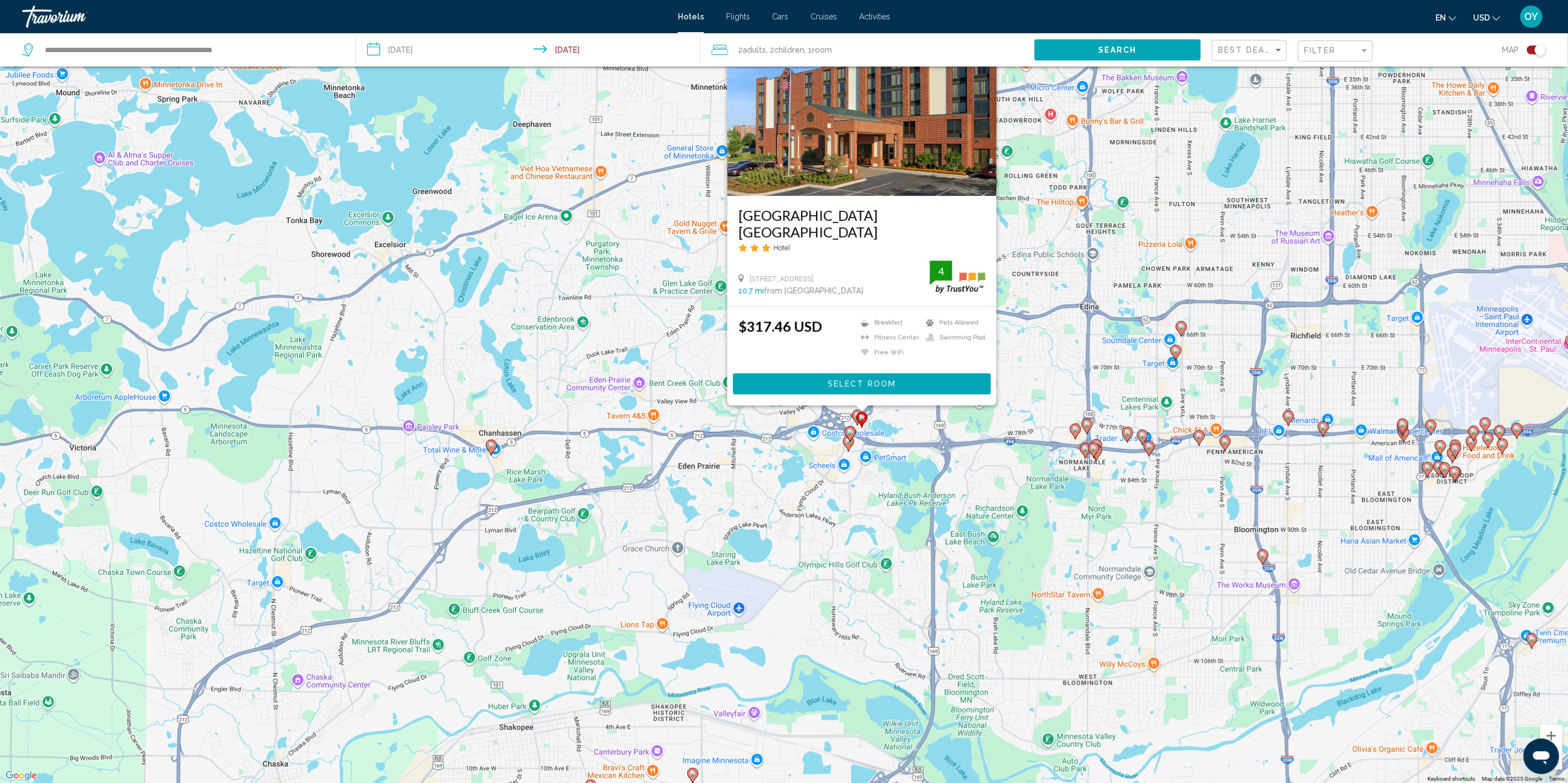
click at [852, 415] on icon "Main content" at bounding box center [856, 417] width 10 height 14
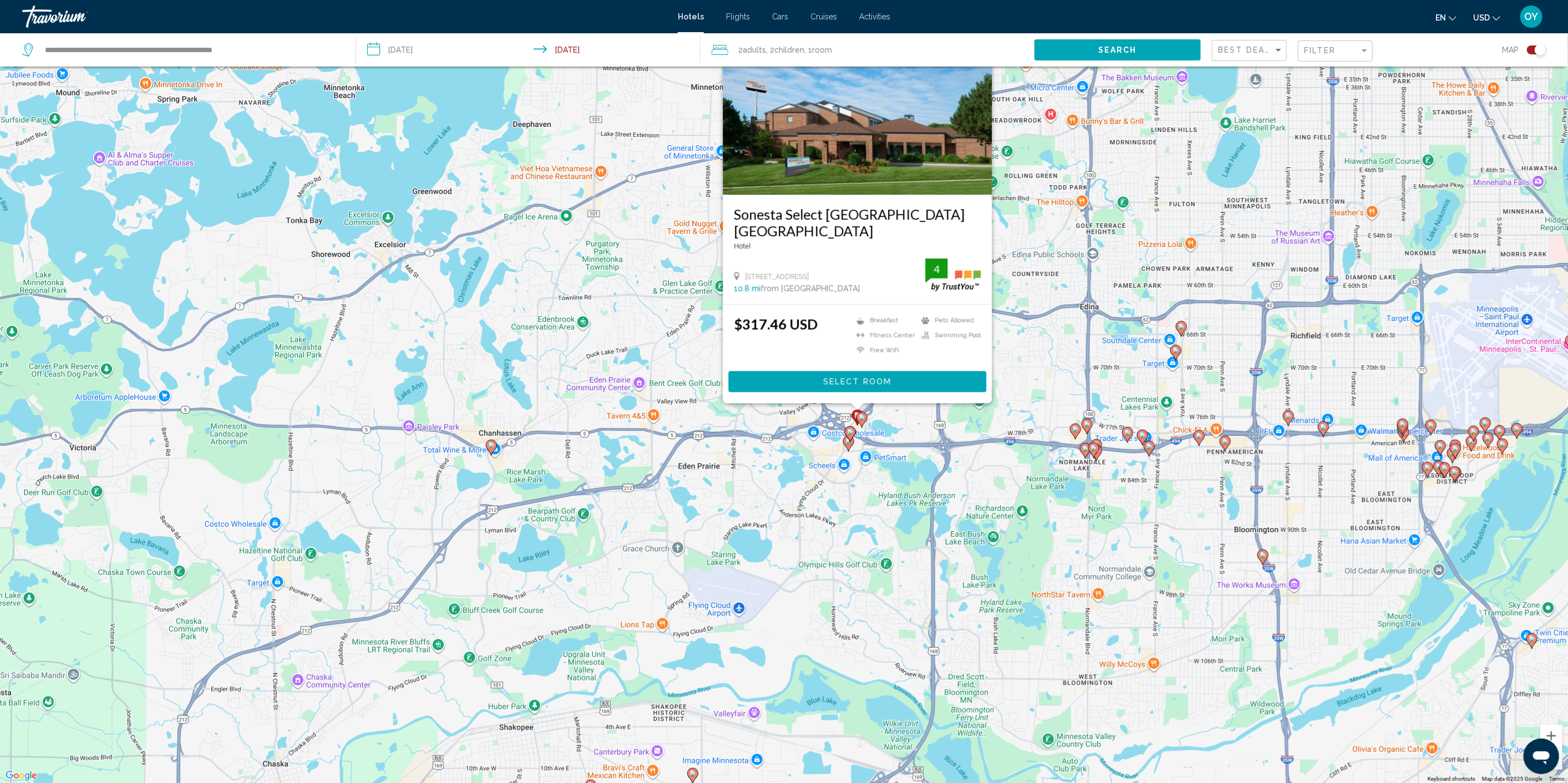
click at [1080, 435] on gmp-advanced-marker "Main content" at bounding box center [1075, 431] width 11 height 17
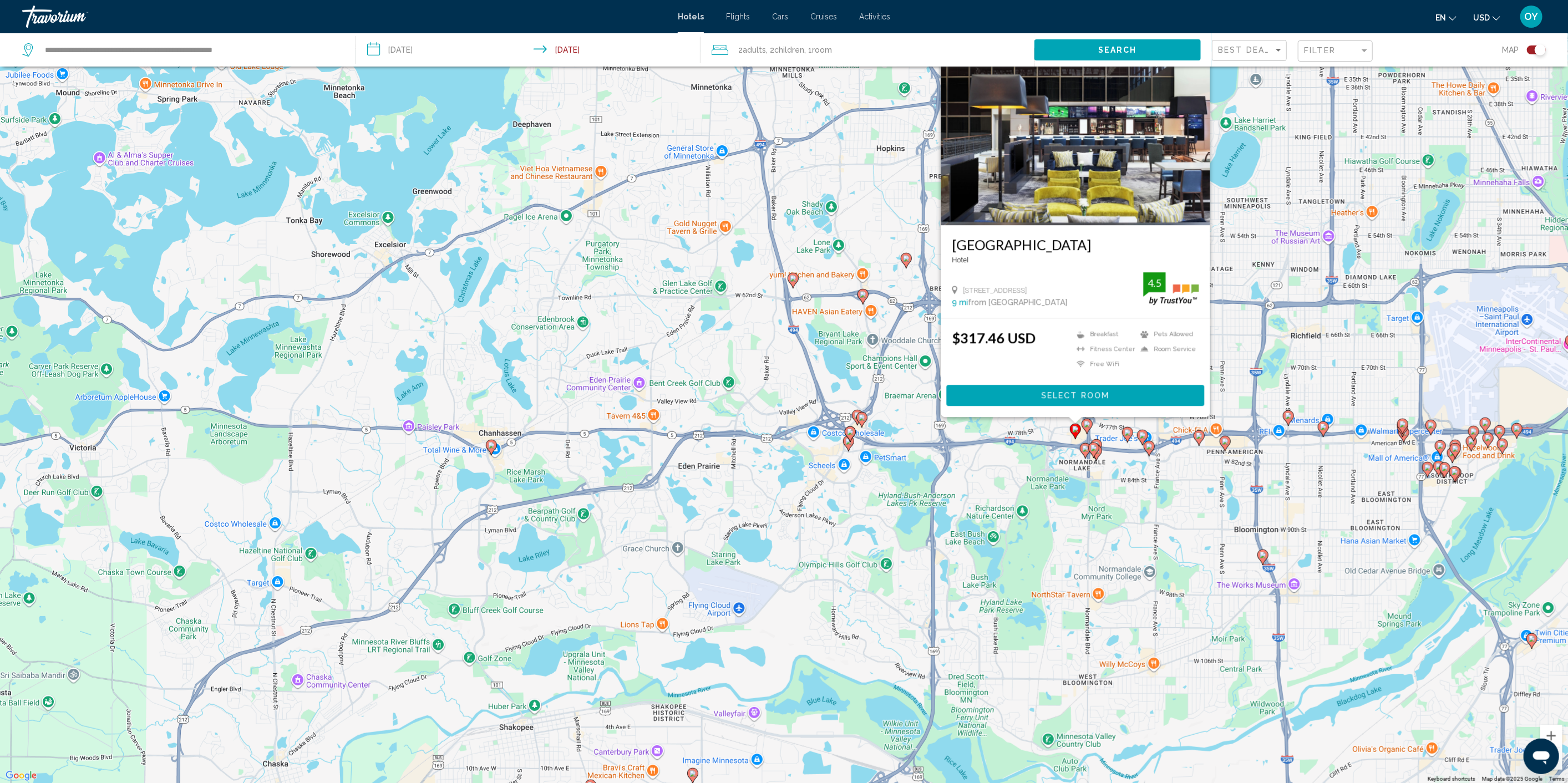
click at [1088, 433] on gmp-advanced-marker "Main content" at bounding box center [1087, 426] width 11 height 17
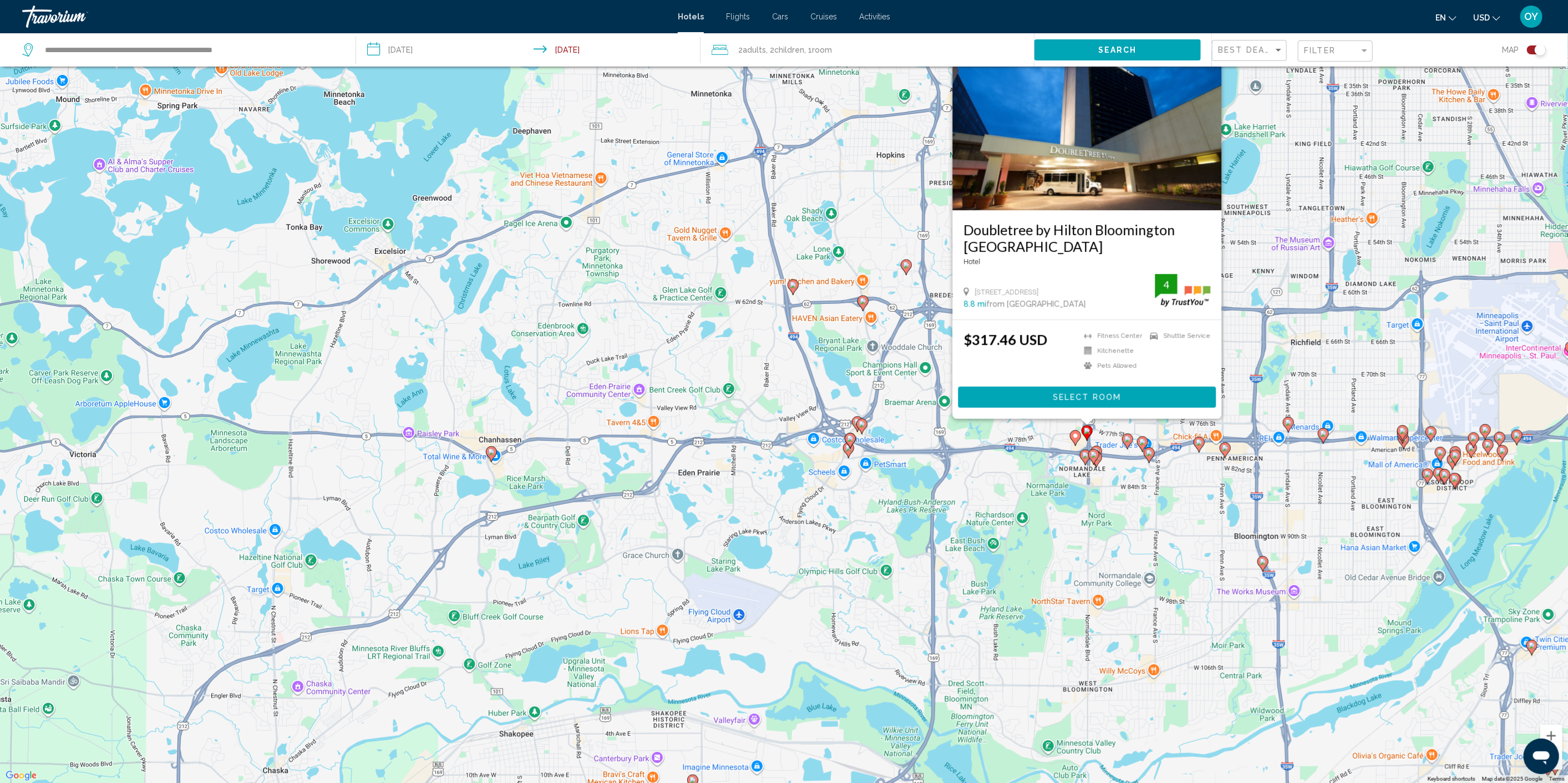
click at [1087, 453] on image "Main content" at bounding box center [1085, 455] width 6 height 6
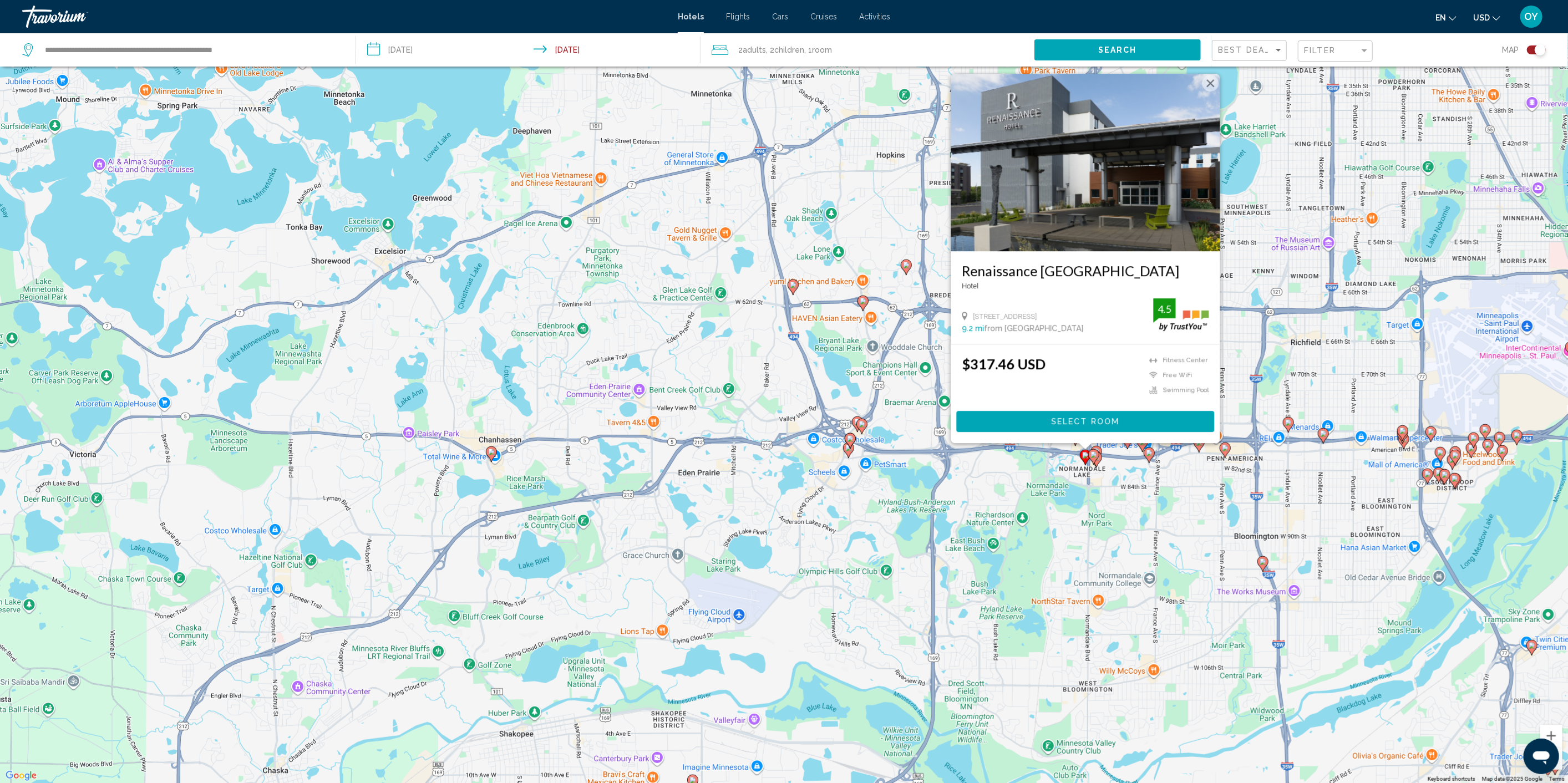
click at [1095, 453] on image "Main content" at bounding box center [1093, 455] width 6 height 6
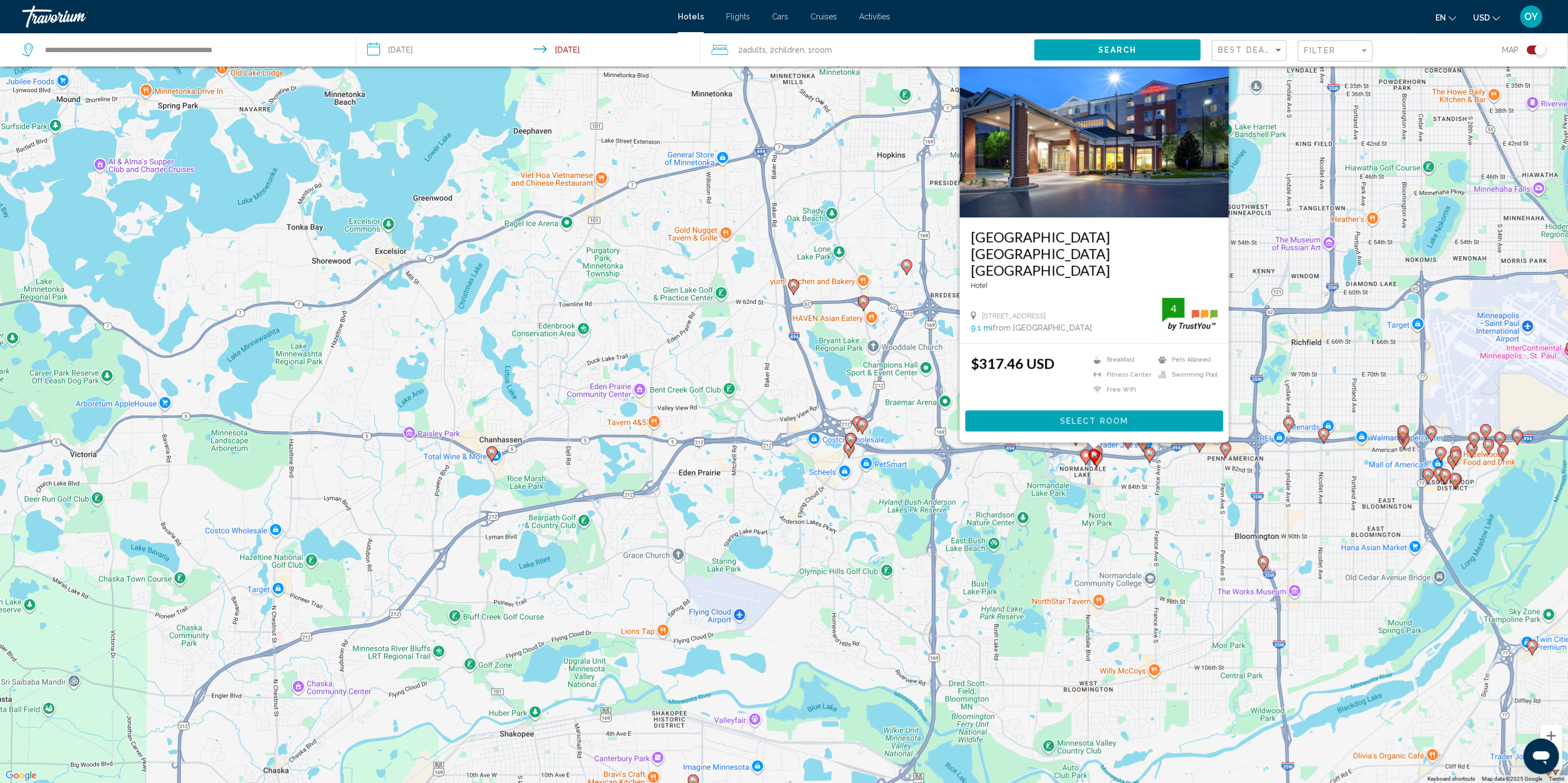
click at [1147, 456] on gmp-advanced-marker "Main content" at bounding box center [1150, 455] width 11 height 17
click at [1152, 452] on image "Main content" at bounding box center [1151, 452] width 6 height 6
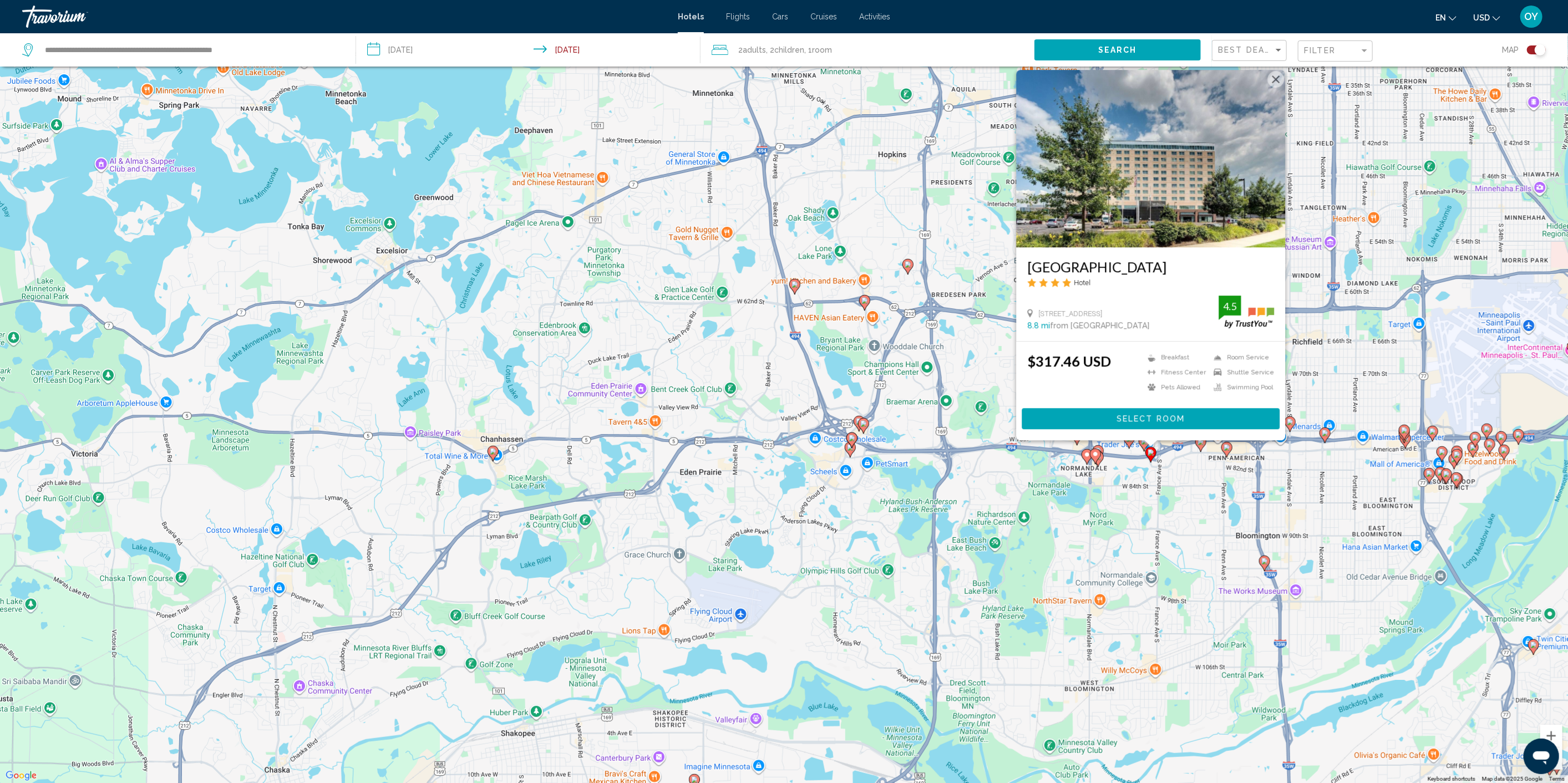
click at [1222, 450] on icon "Main content" at bounding box center [1226, 450] width 10 height 14
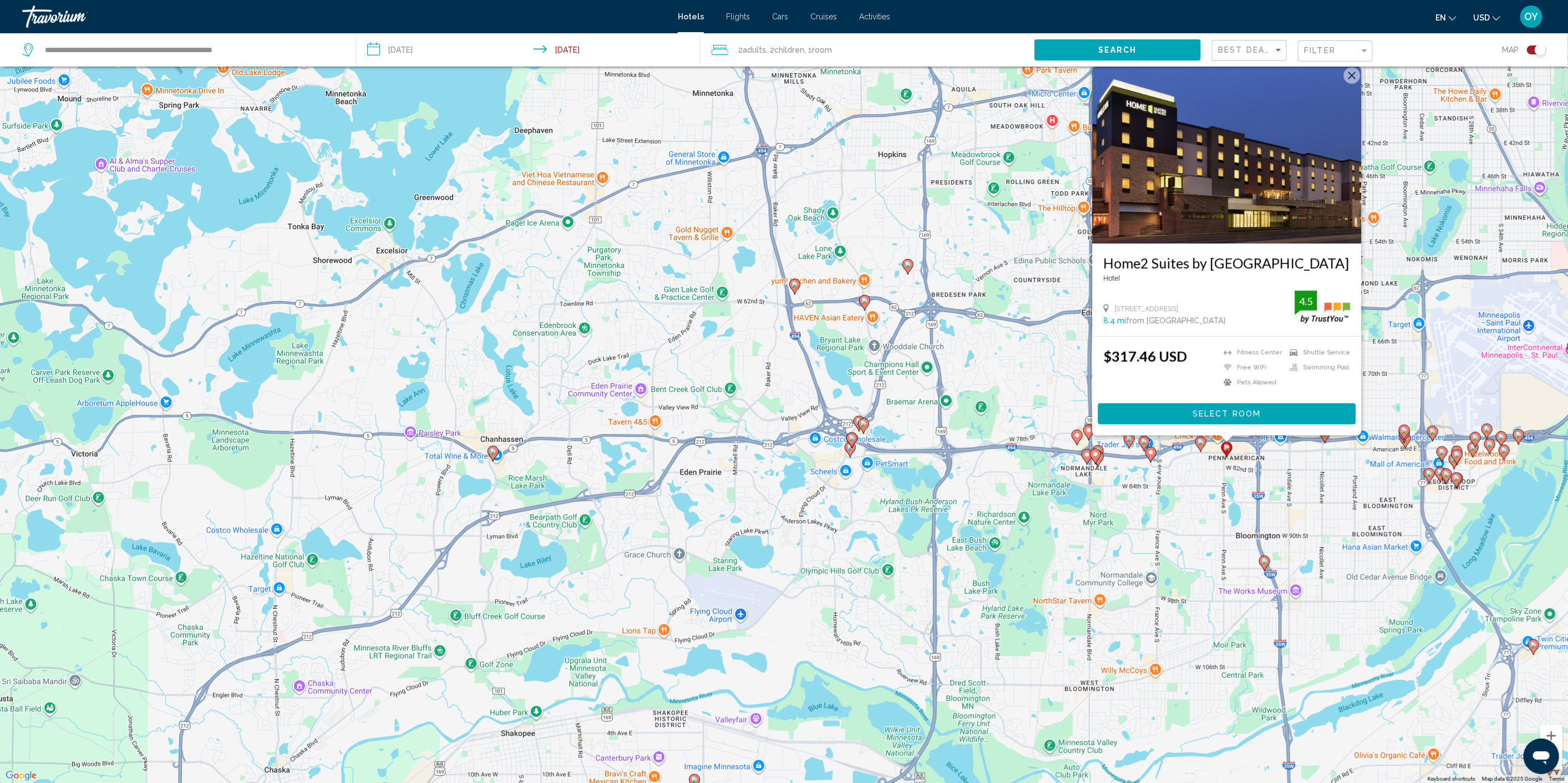
click at [1322, 440] on gmp-advanced-marker "Main content" at bounding box center [1325, 435] width 11 height 17
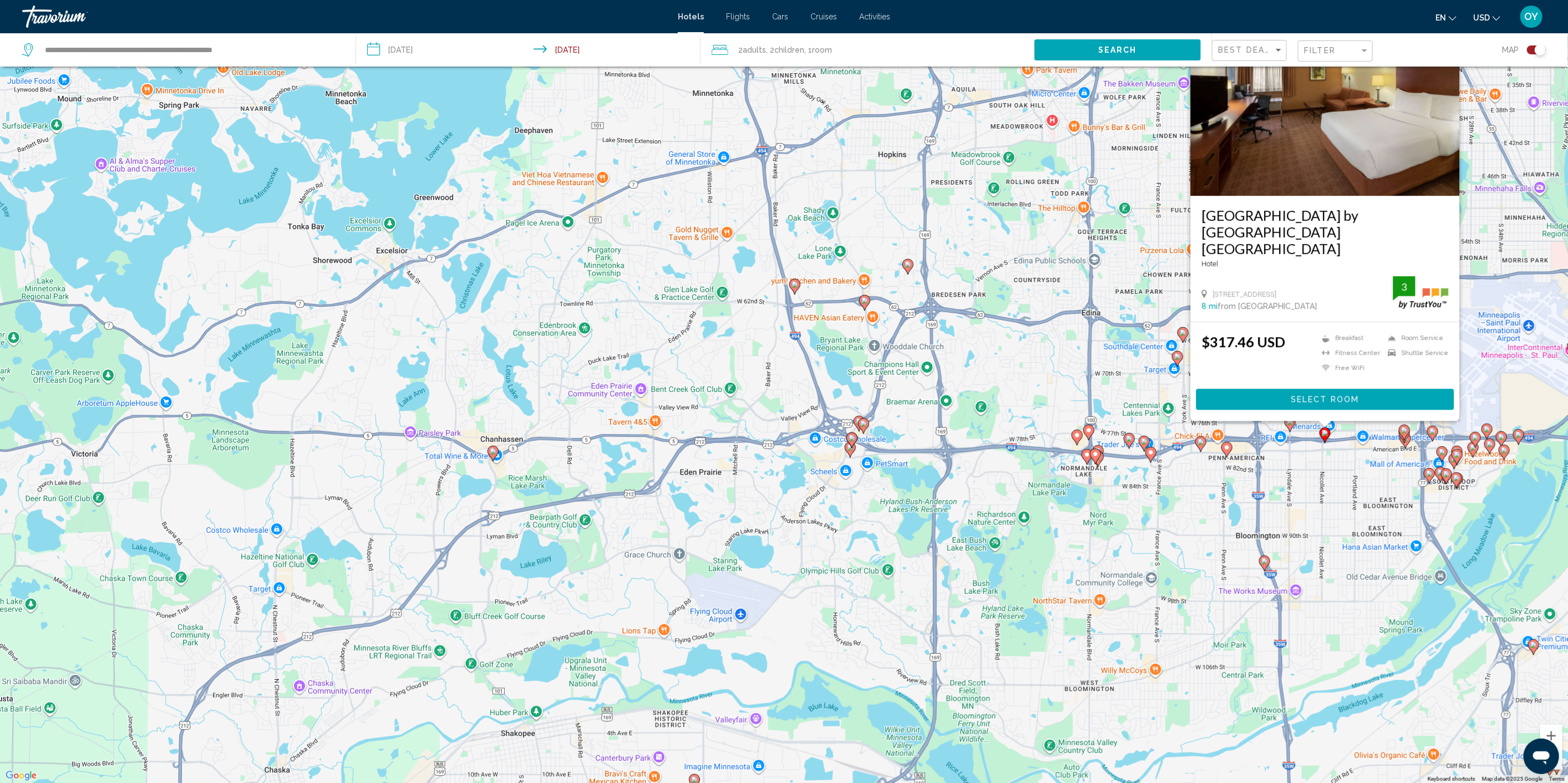
click at [1400, 431] on icon "Main content" at bounding box center [1403, 432] width 10 height 14
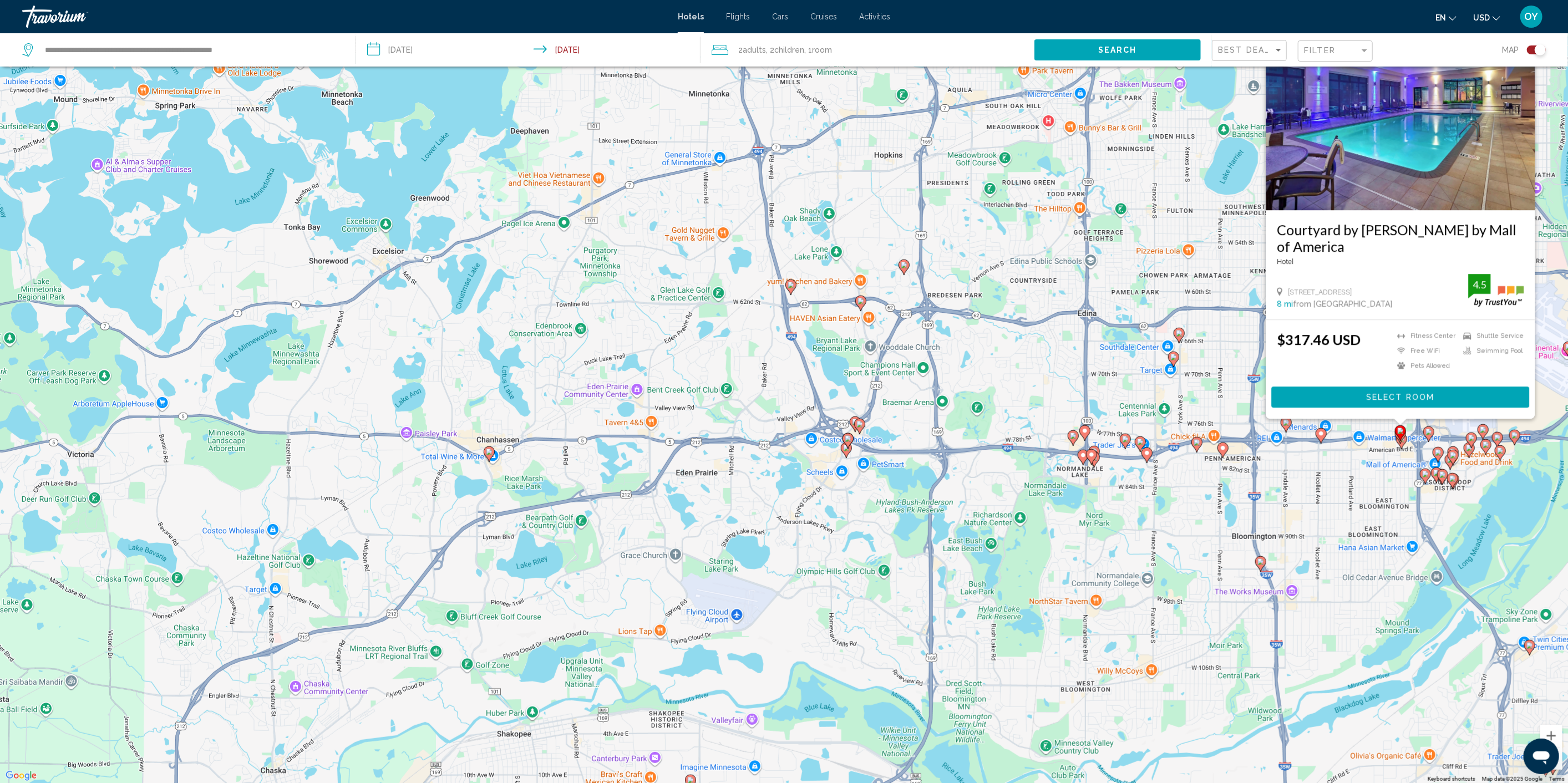
click at [1438, 455] on image "Main content" at bounding box center [1438, 452] width 6 height 6
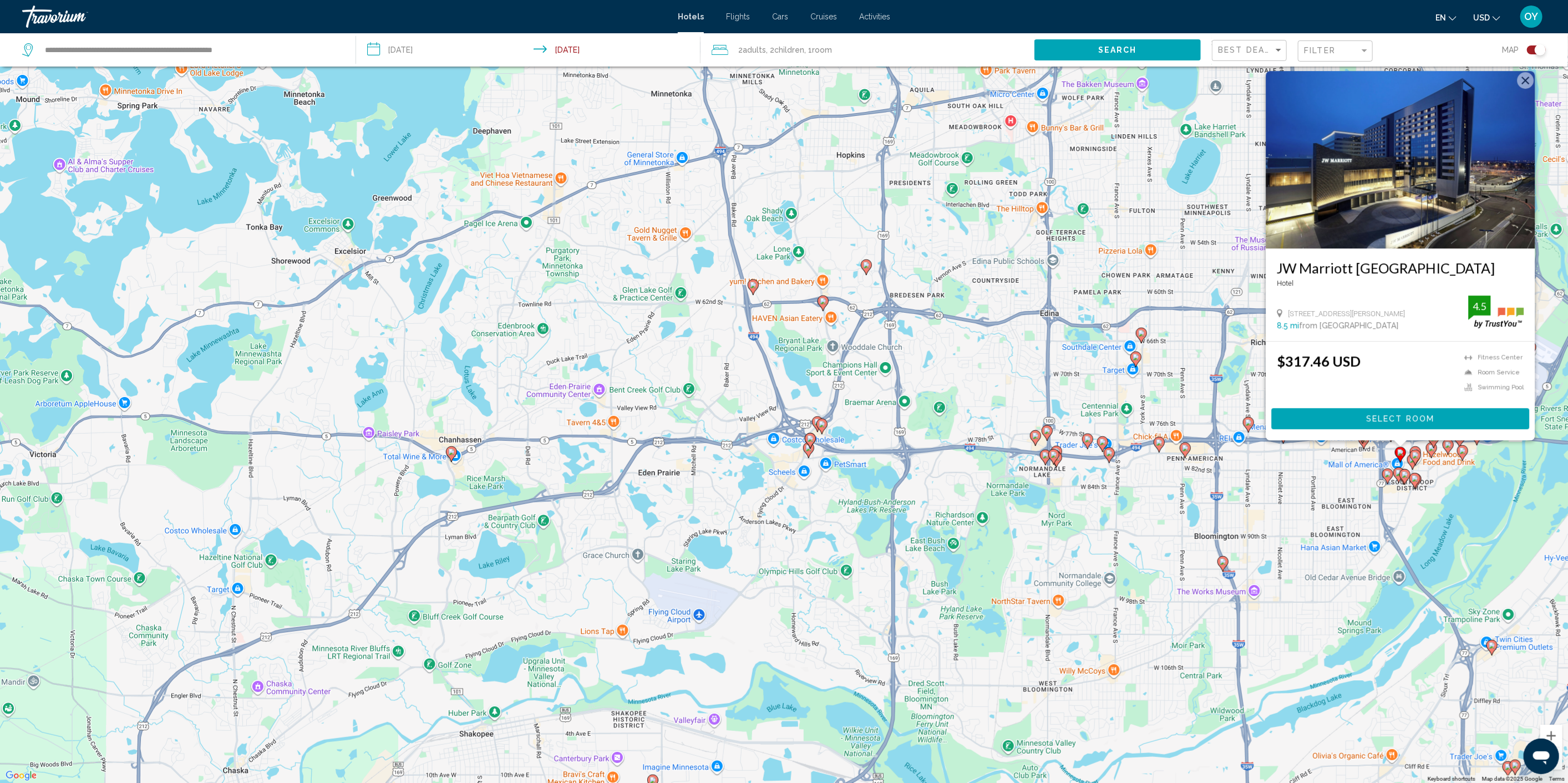
click at [1417, 481] on image "Main content" at bounding box center [1415, 479] width 6 height 6
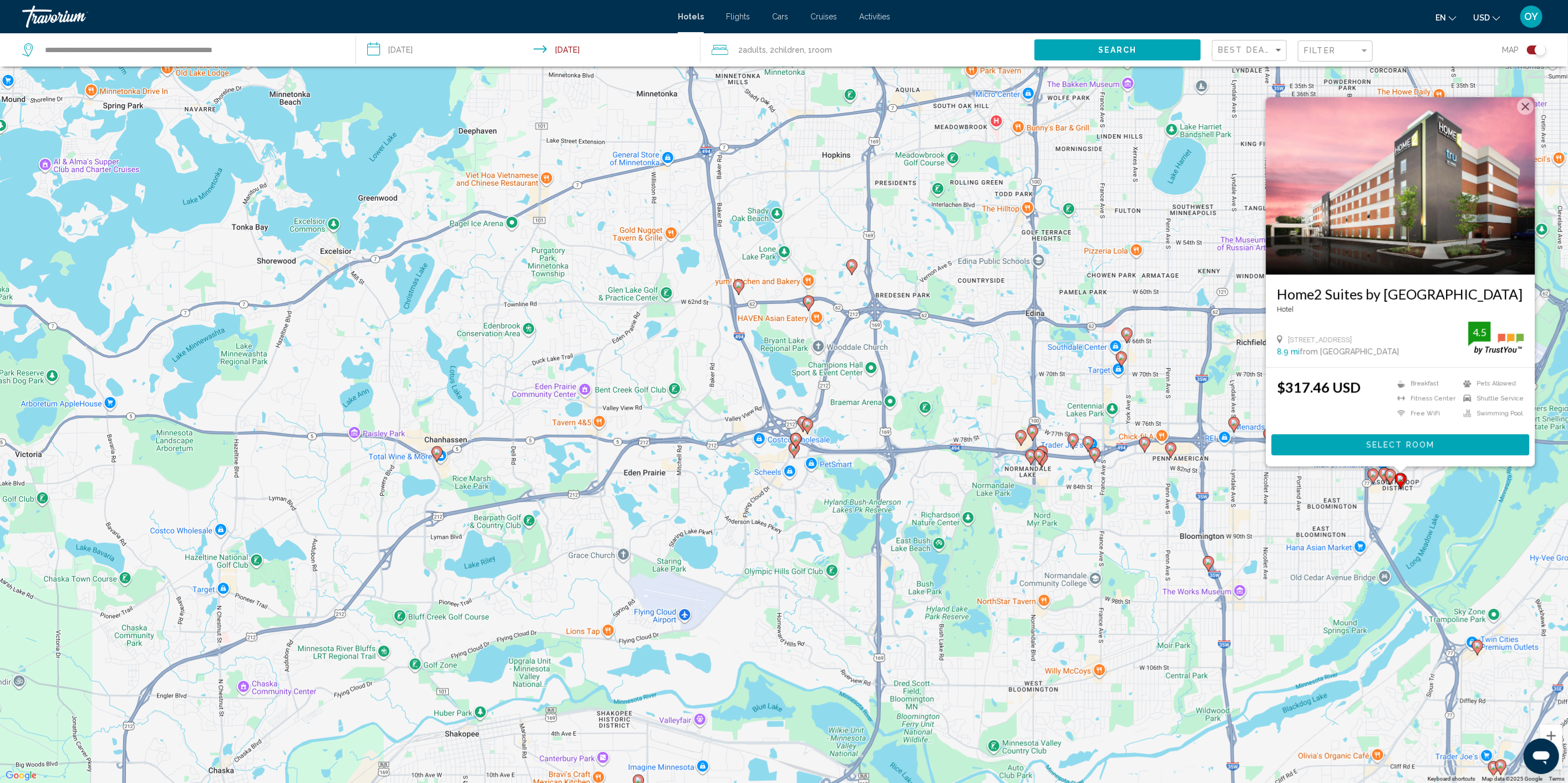
click at [798, 452] on gmp-advanced-marker "Main content" at bounding box center [794, 450] width 11 height 17
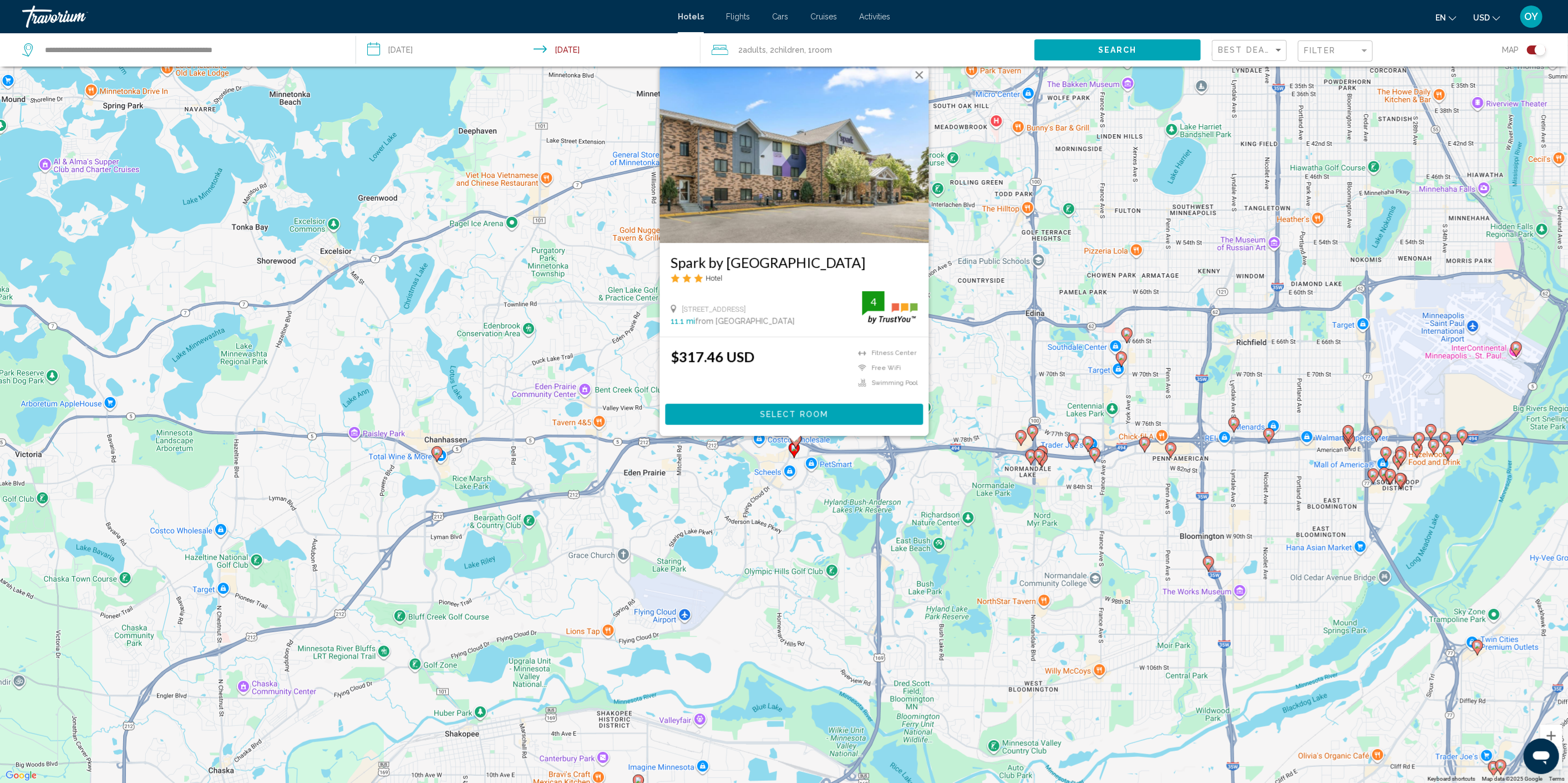
click at [793, 440] on div "Main content" at bounding box center [794, 439] width 14 height 6
click at [794, 443] on icon "Main content" at bounding box center [795, 440] width 10 height 14
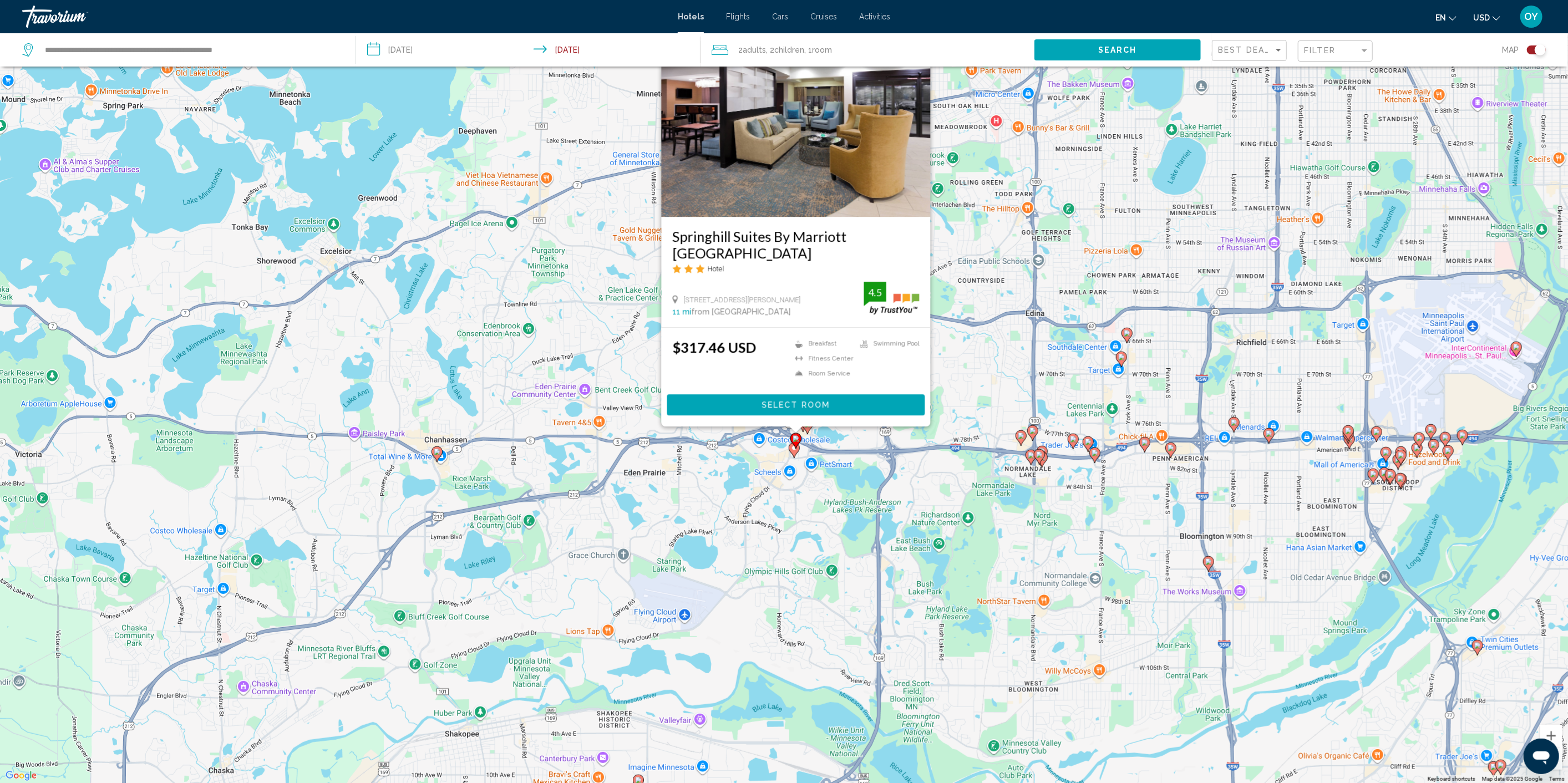
click at [794, 450] on image "Main content" at bounding box center [794, 448] width 6 height 6
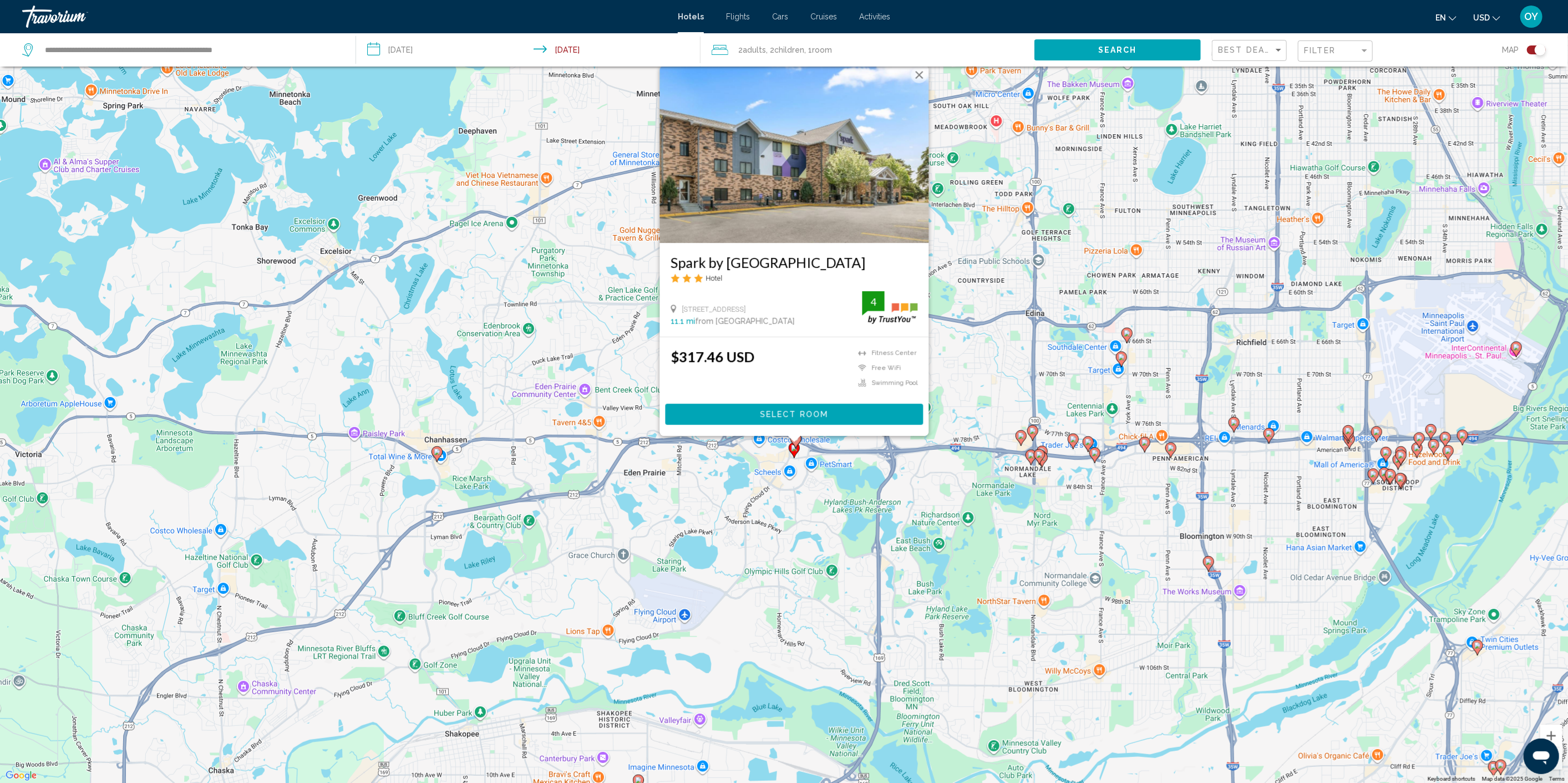
click at [435, 452] on image "Main content" at bounding box center [437, 452] width 6 height 6
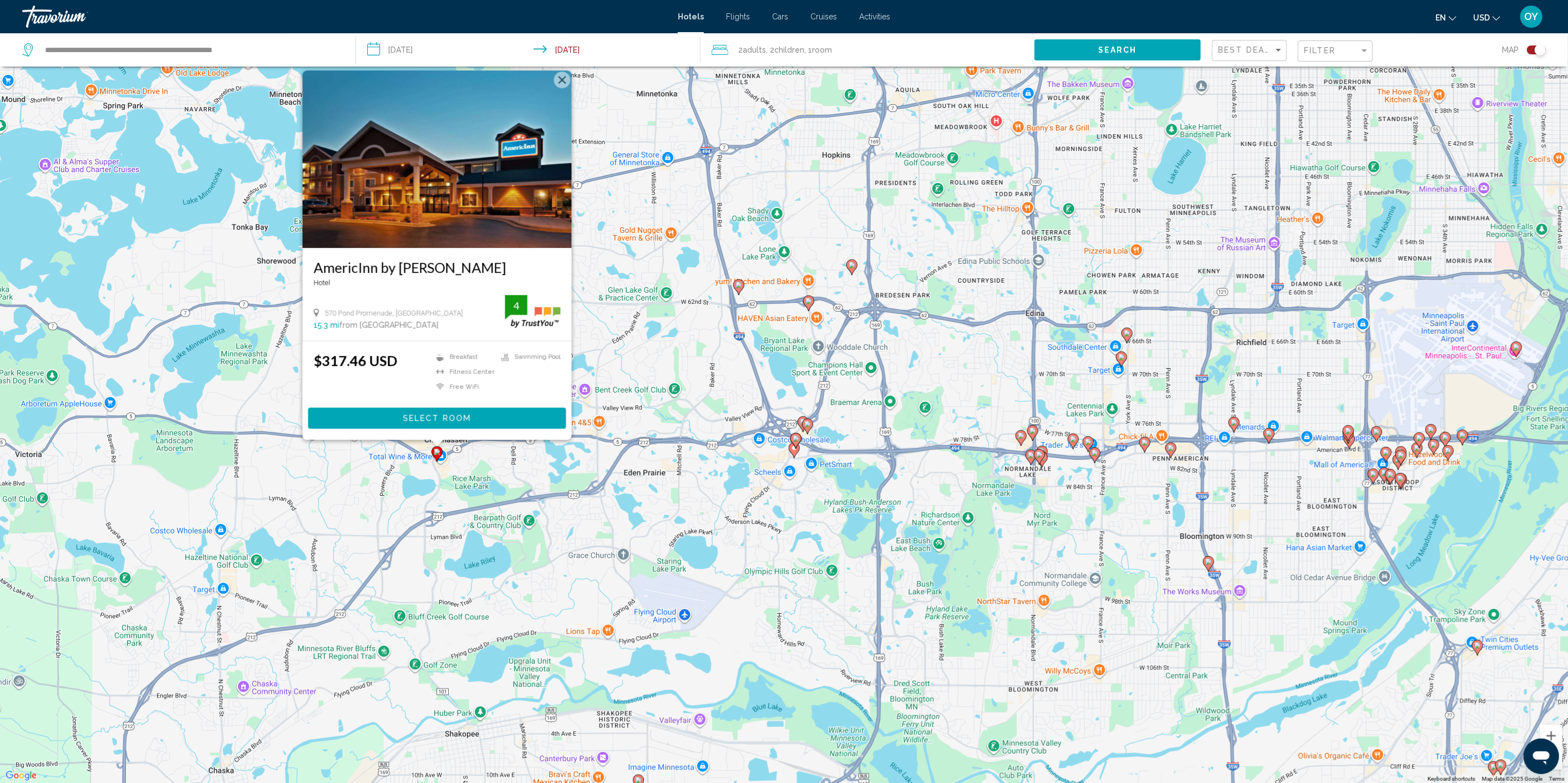
click at [430, 417] on span "Select Room" at bounding box center [437, 418] width 68 height 9
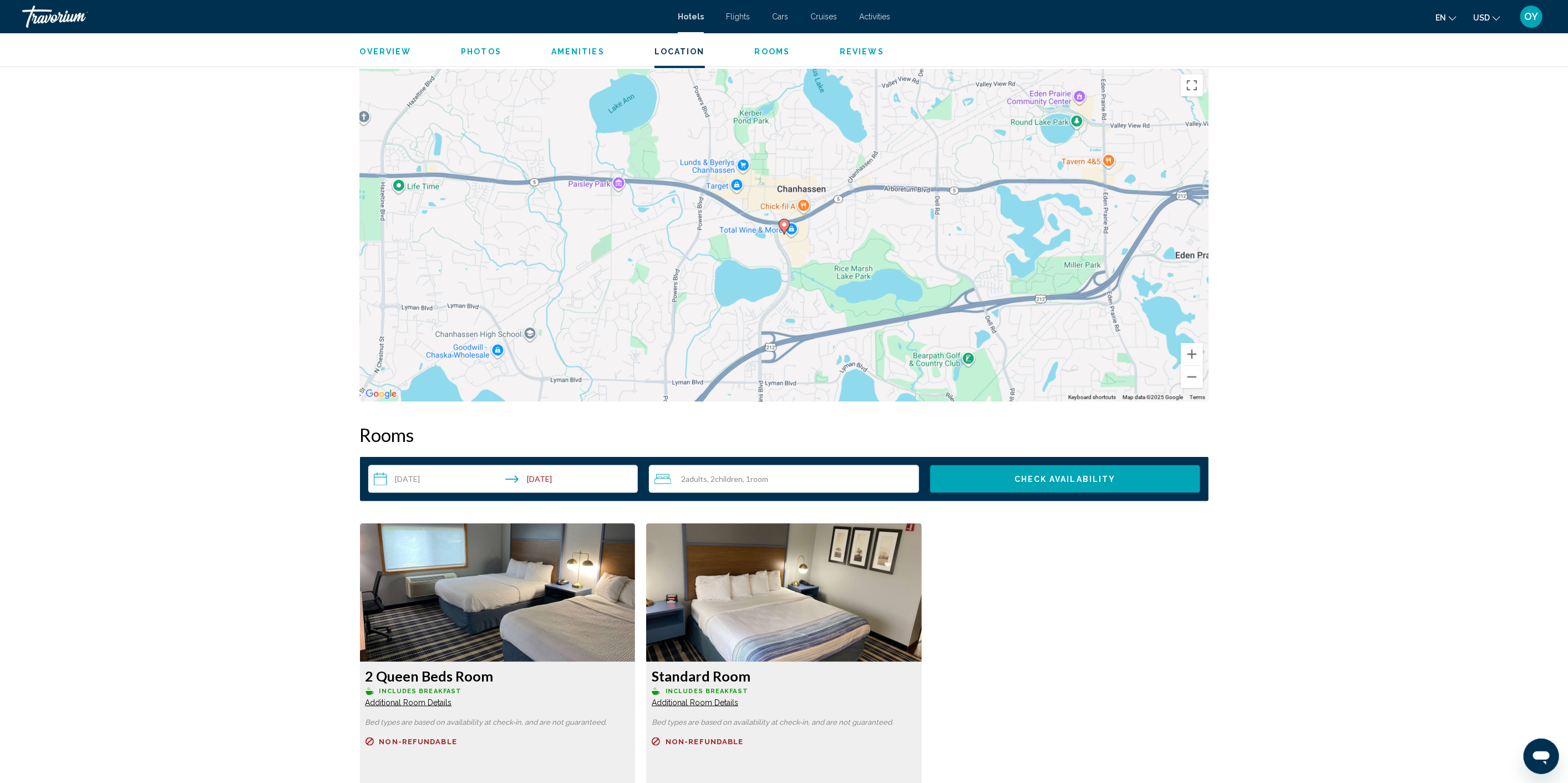
scroll to position [1293, 0]
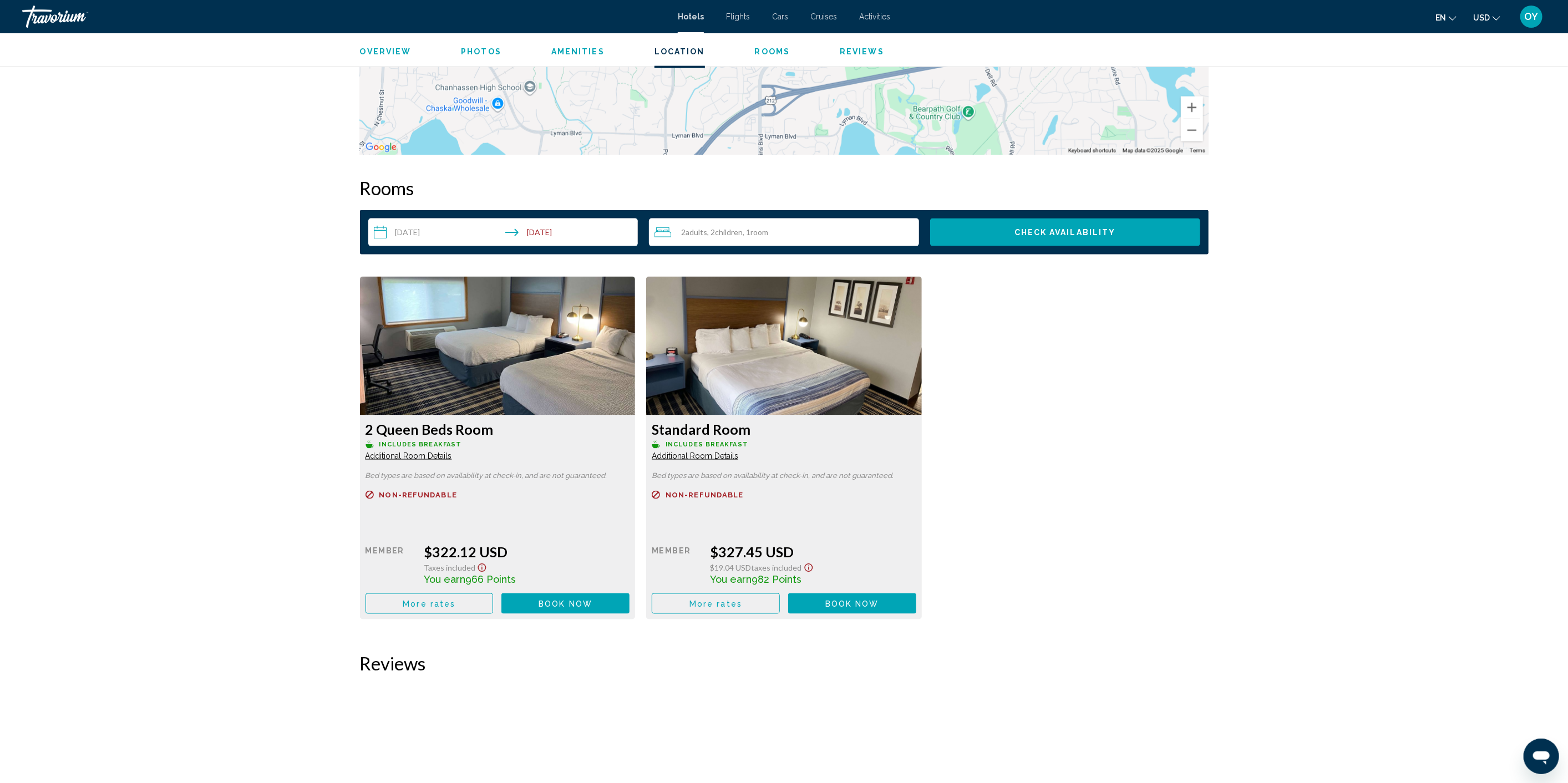
click at [635, 304] on img "Main content" at bounding box center [498, 346] width 276 height 138
click at [452, 452] on span "Additional Room Details" at bounding box center [409, 455] width 87 height 9
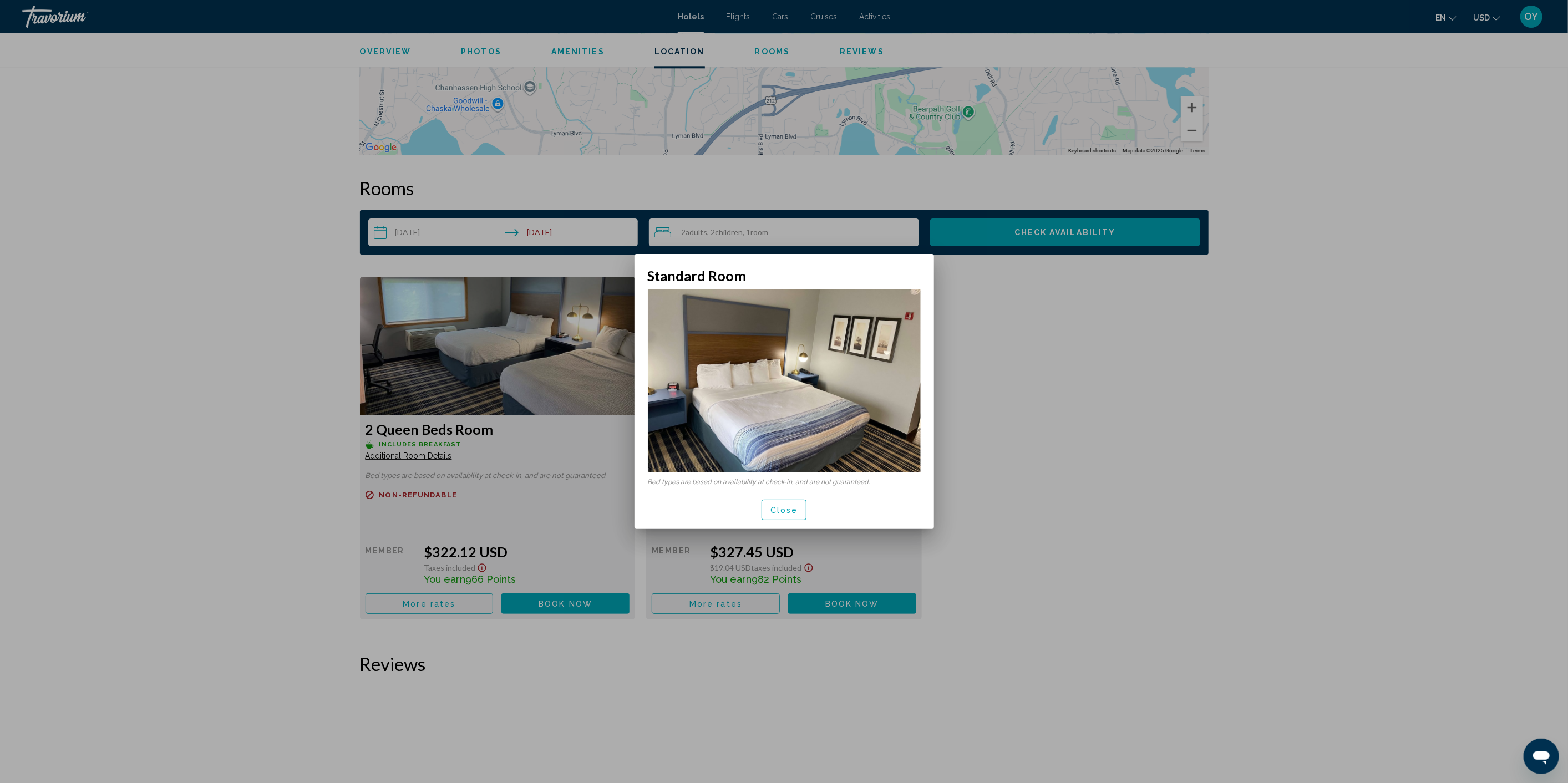
click at [828, 410] on img at bounding box center [784, 381] width 273 height 183
click at [898, 393] on img at bounding box center [784, 381] width 273 height 183
click at [953, 384] on div at bounding box center [784, 391] width 1568 height 783
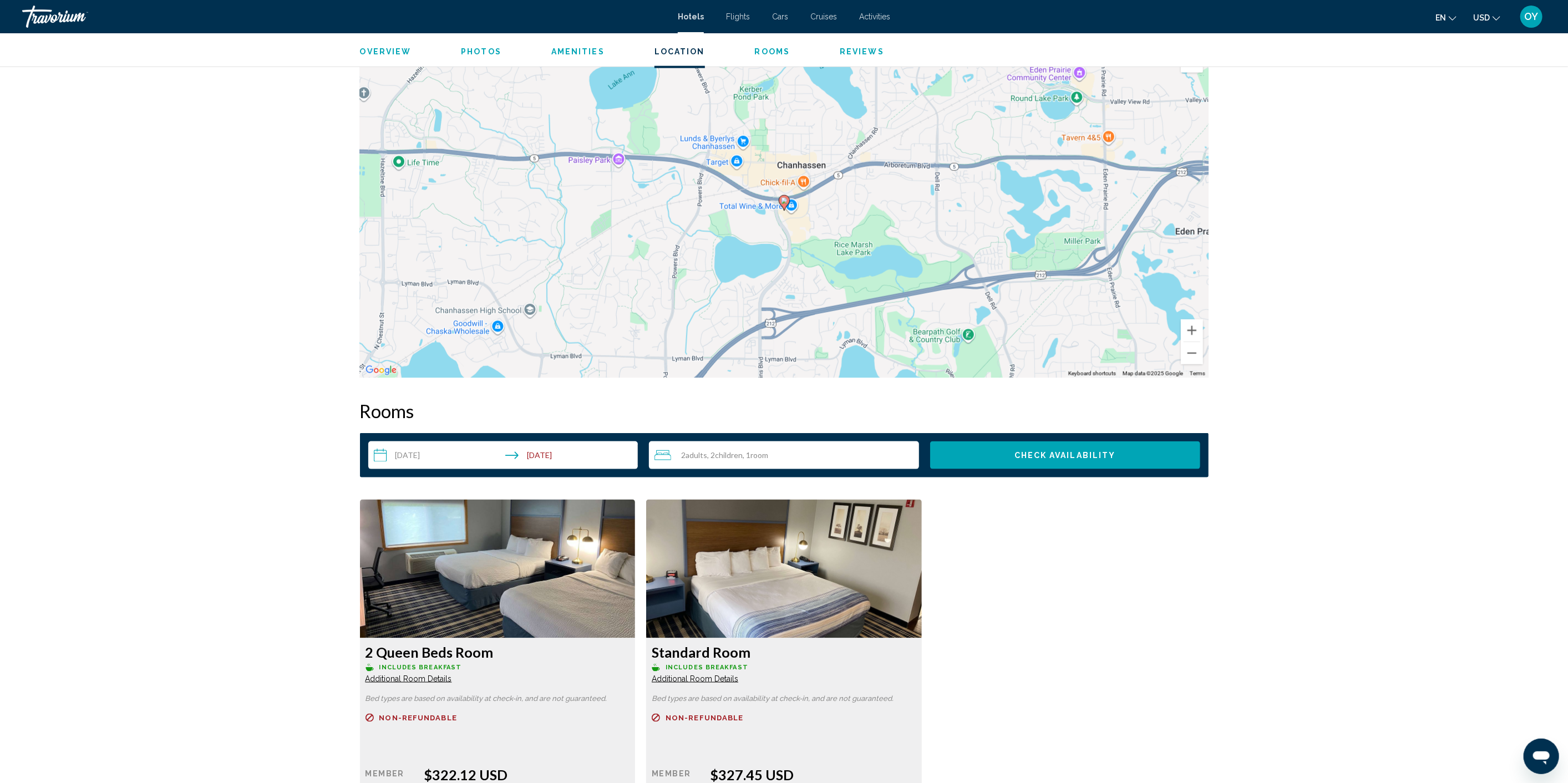
scroll to position [1047, 0]
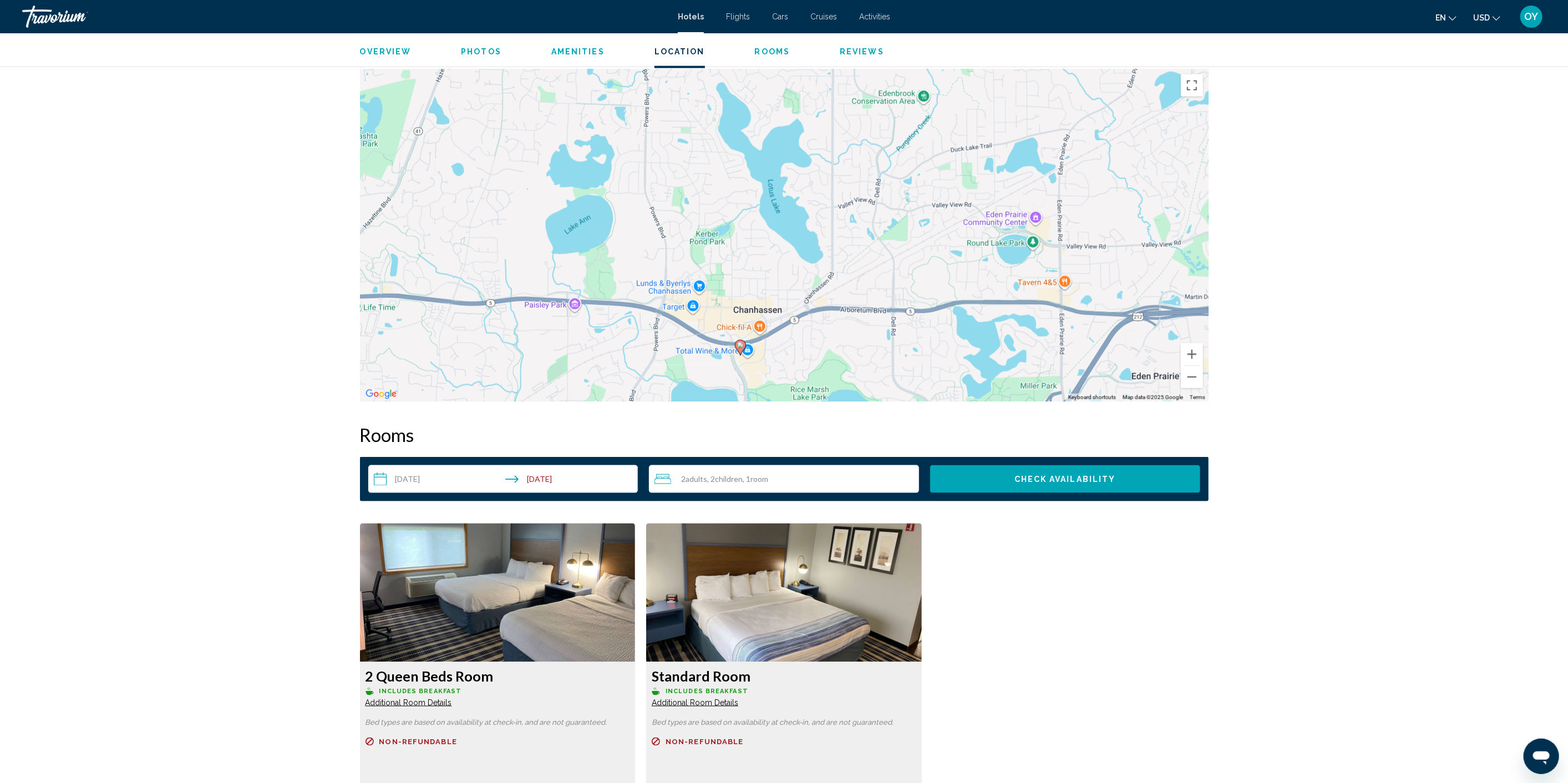
drag, startPoint x: 928, startPoint y: 192, endPoint x: 869, endPoint y: 261, distance: 90.8
click at [869, 261] on div "To activate drag with keyboard, press Alt + Enter. Once in keyboard drag state,…" at bounding box center [784, 235] width 848 height 332
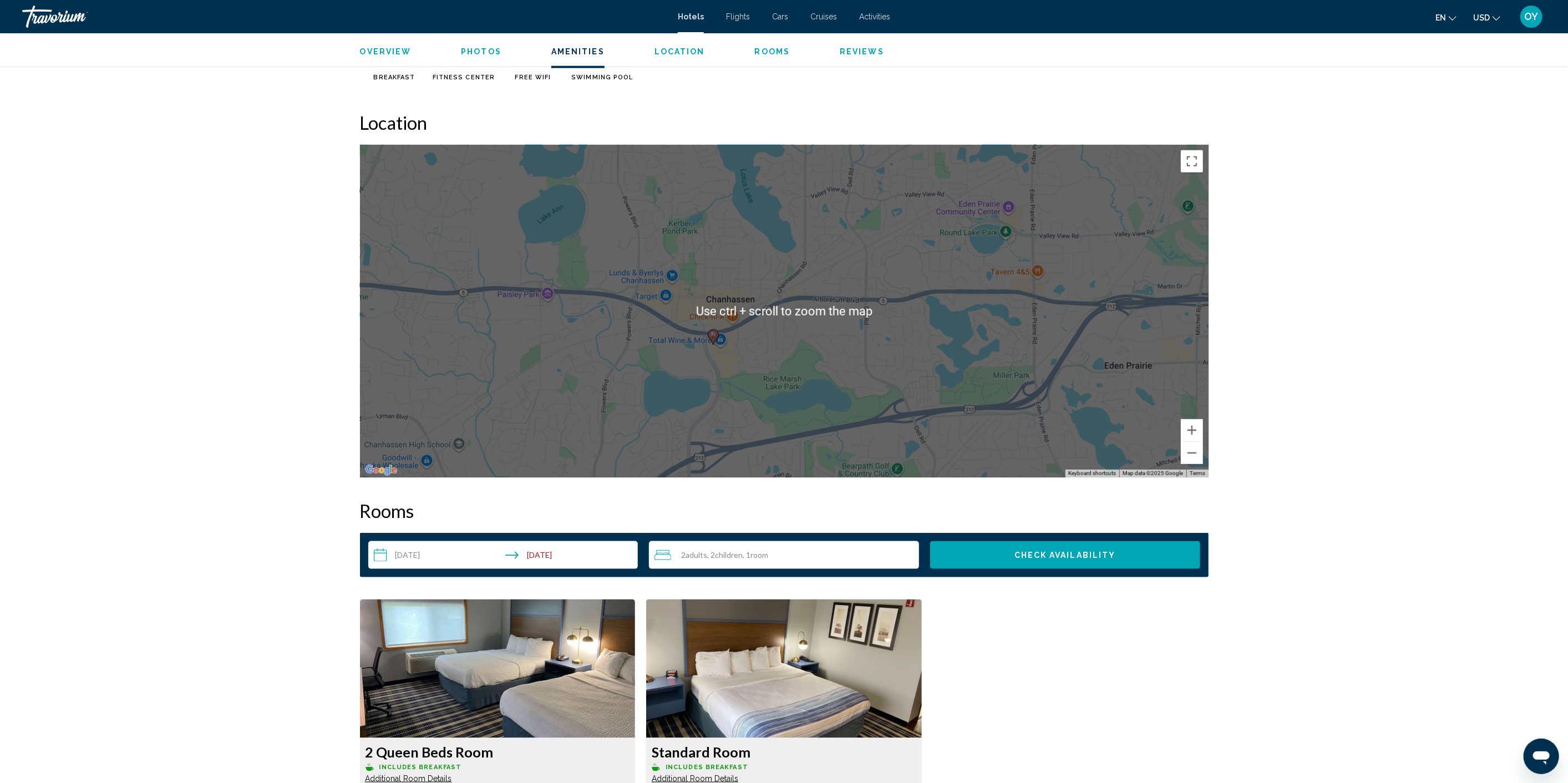
scroll to position [924, 0]
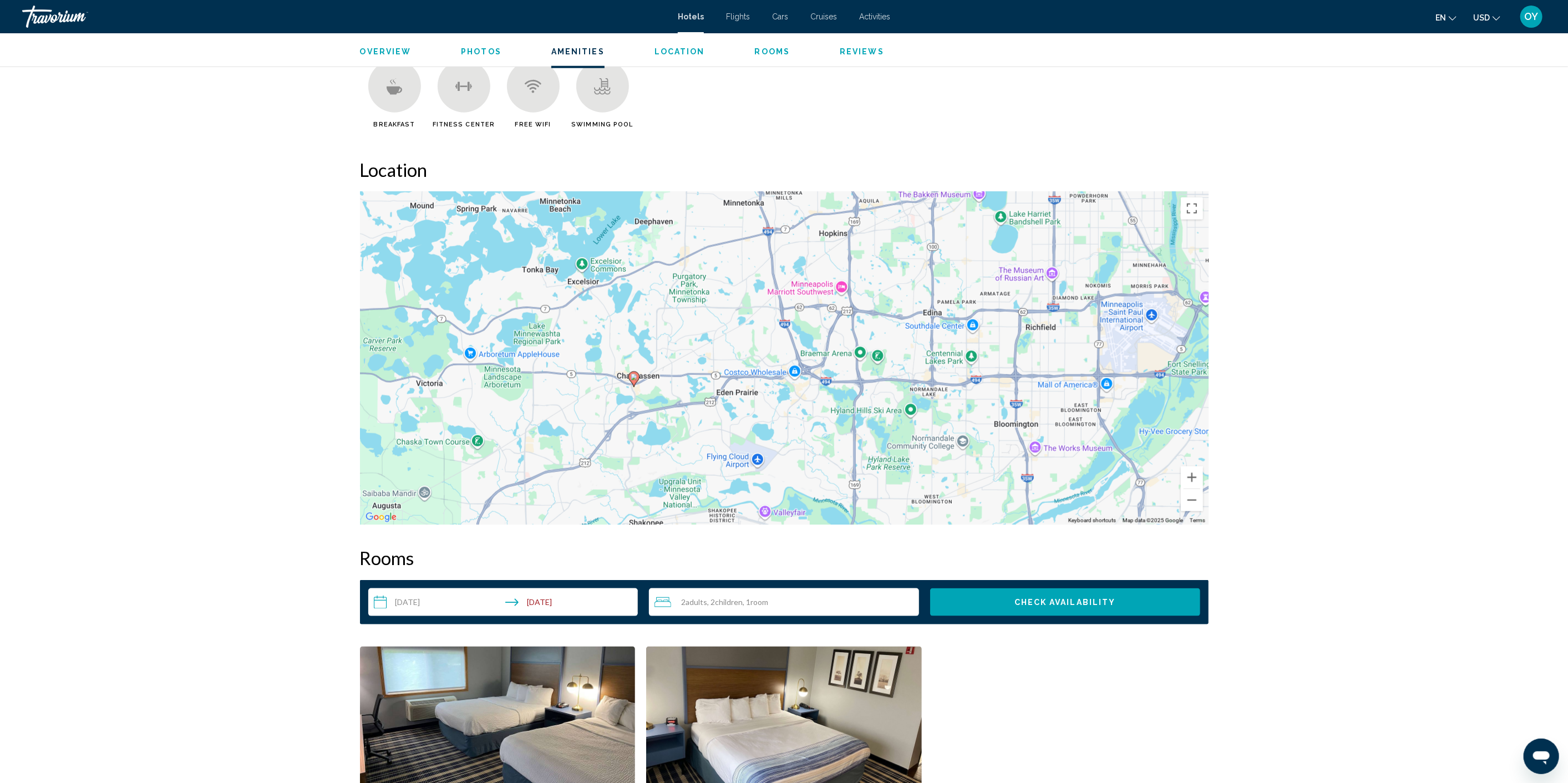
drag, startPoint x: 852, startPoint y: 422, endPoint x: 657, endPoint y: 441, distance: 195.9
click at [657, 441] on div "To activate drag with keyboard, press Alt + Enter. Once in keyboard drag state,…" at bounding box center [784, 358] width 848 height 332
